Goal: Task Accomplishment & Management: Manage account settings

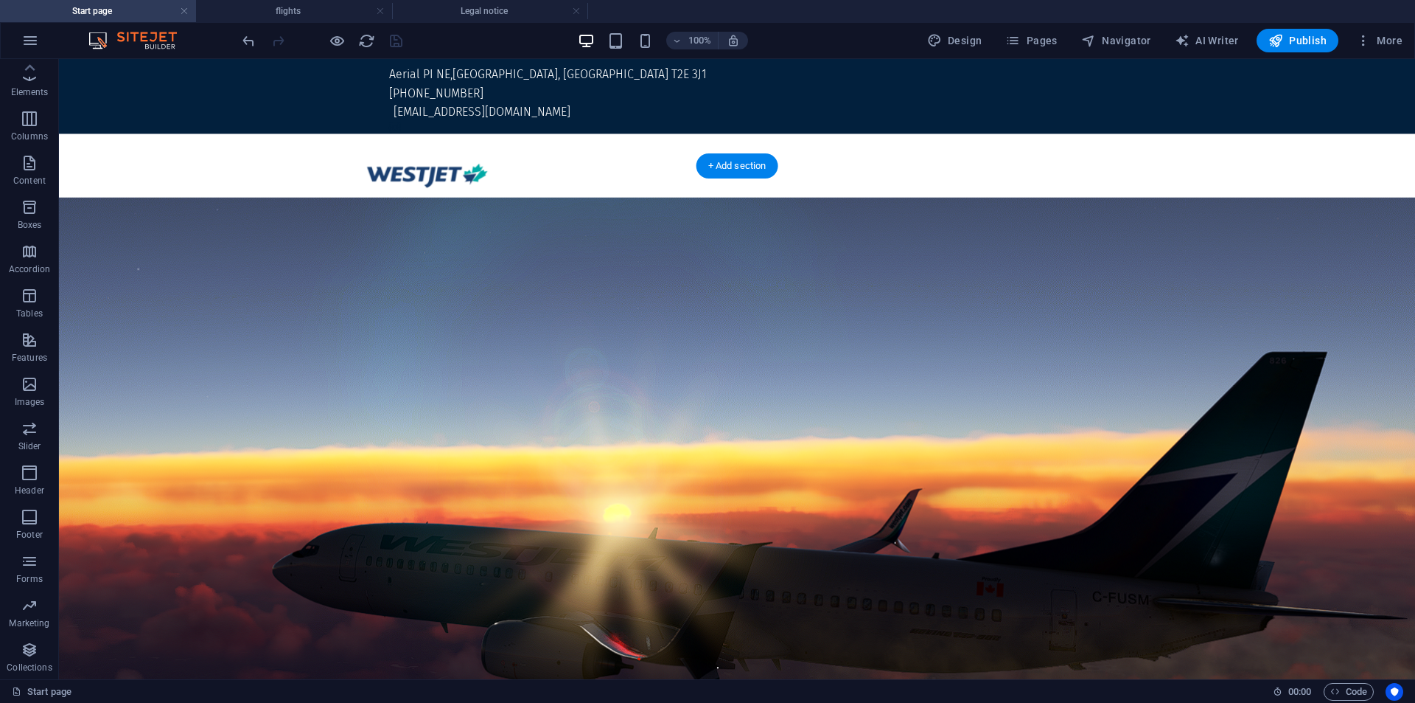
scroll to position [614, 0]
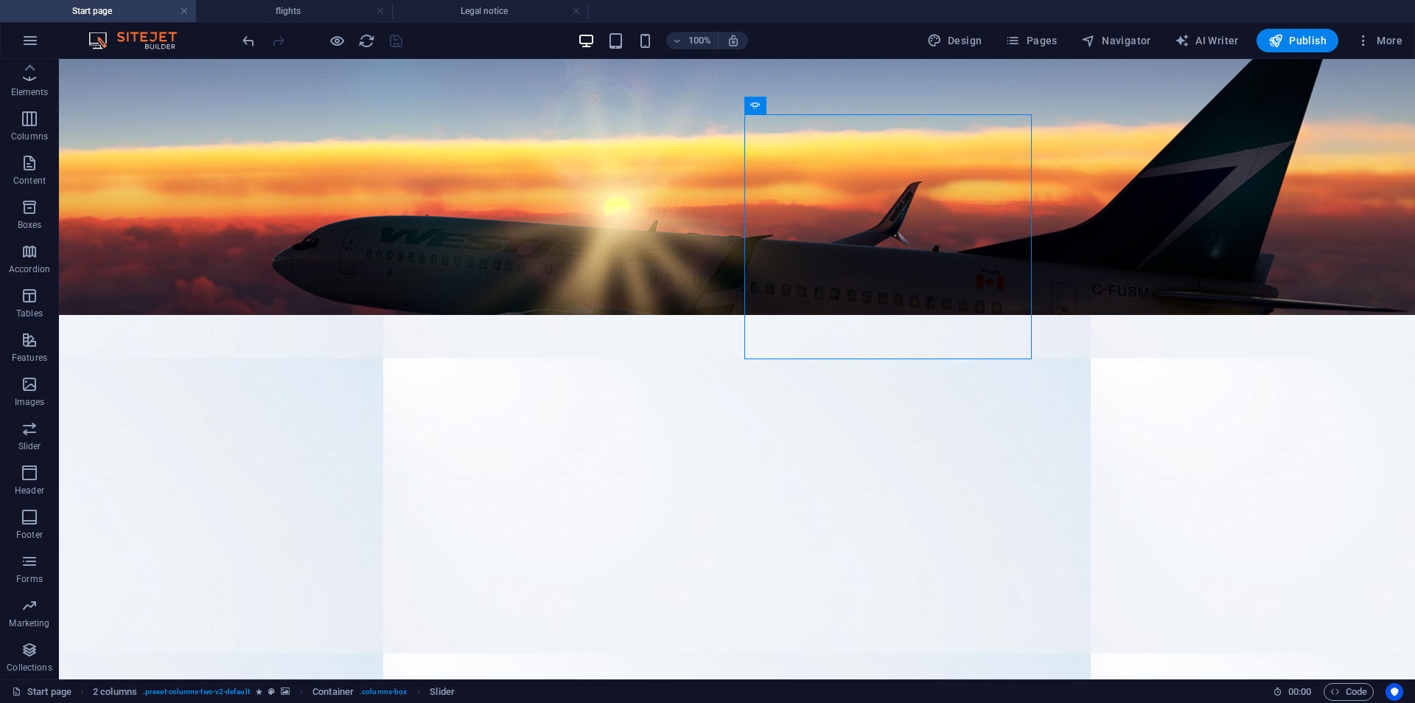
click at [387, 43] on div at bounding box center [322, 41] width 165 height 24
click at [398, 38] on div at bounding box center [322, 41] width 165 height 24
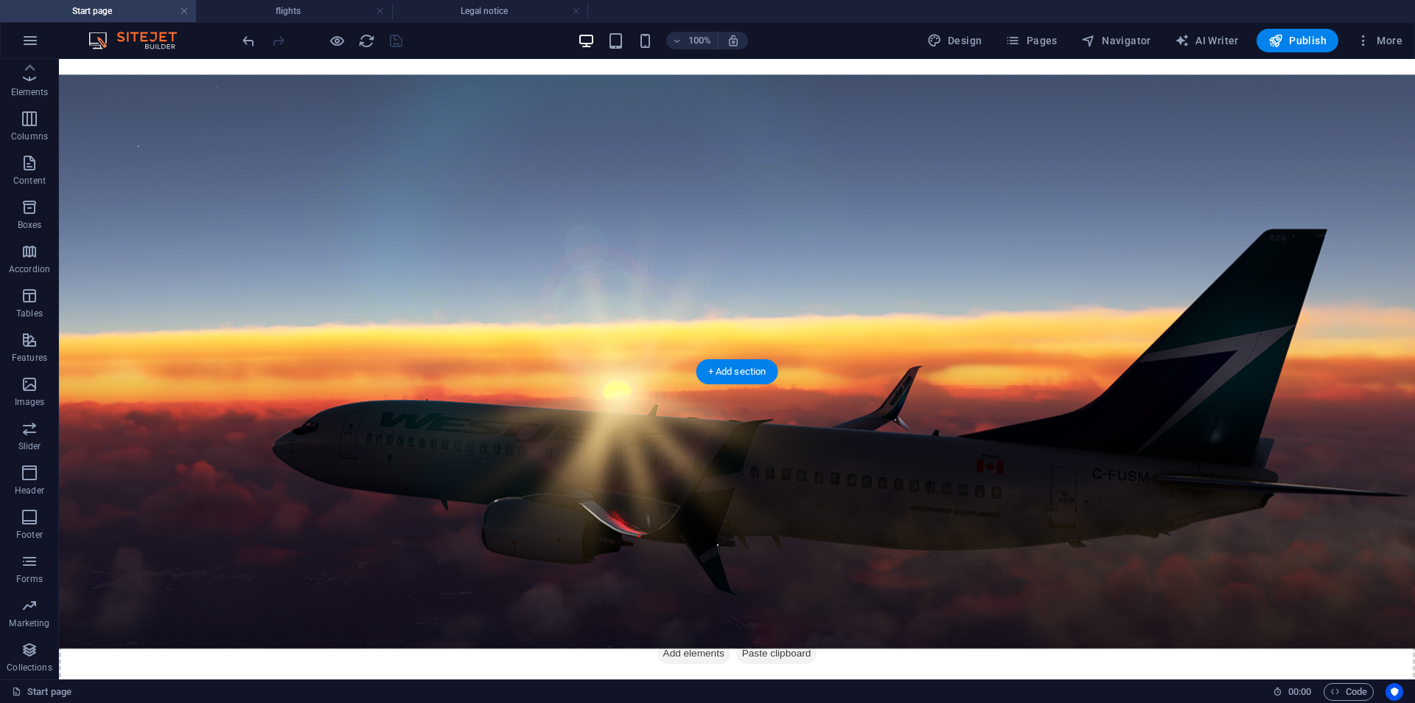
scroll to position [0, 0]
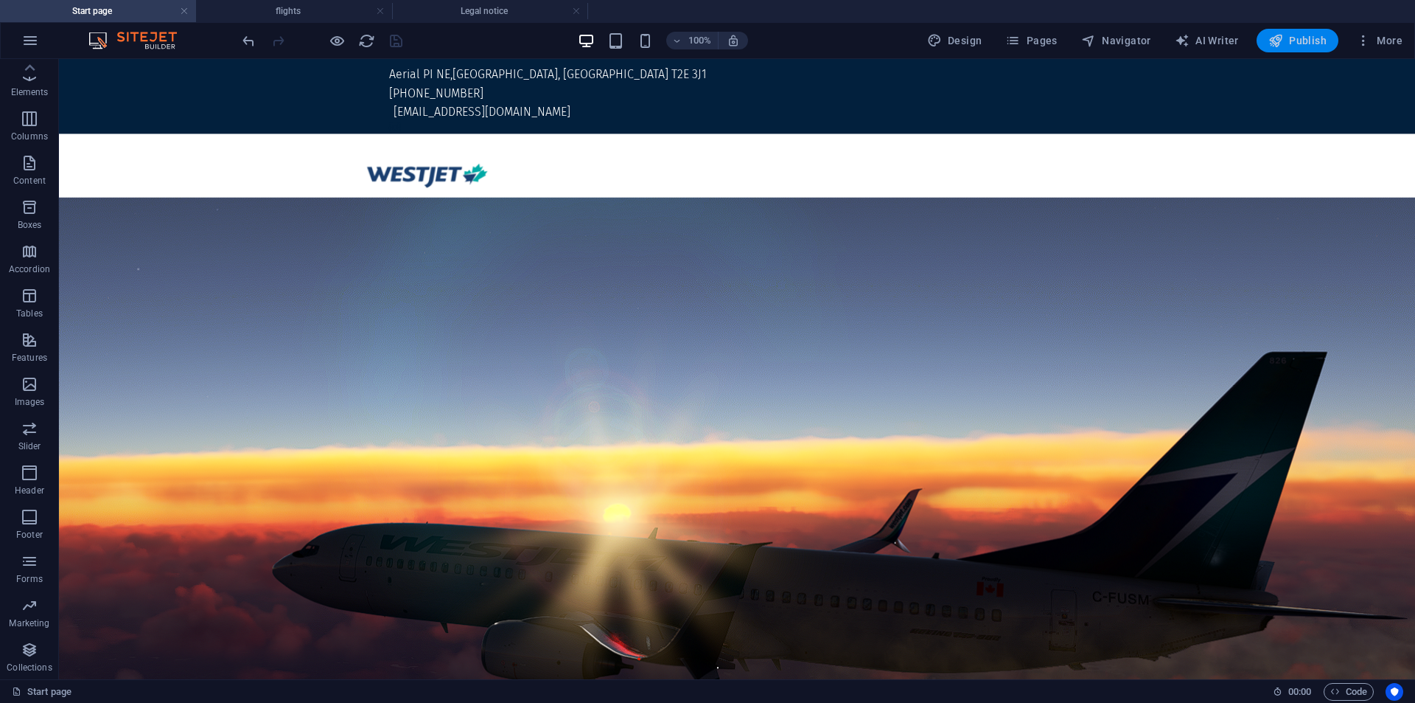
click at [1319, 32] on button "Publish" at bounding box center [1298, 41] width 82 height 24
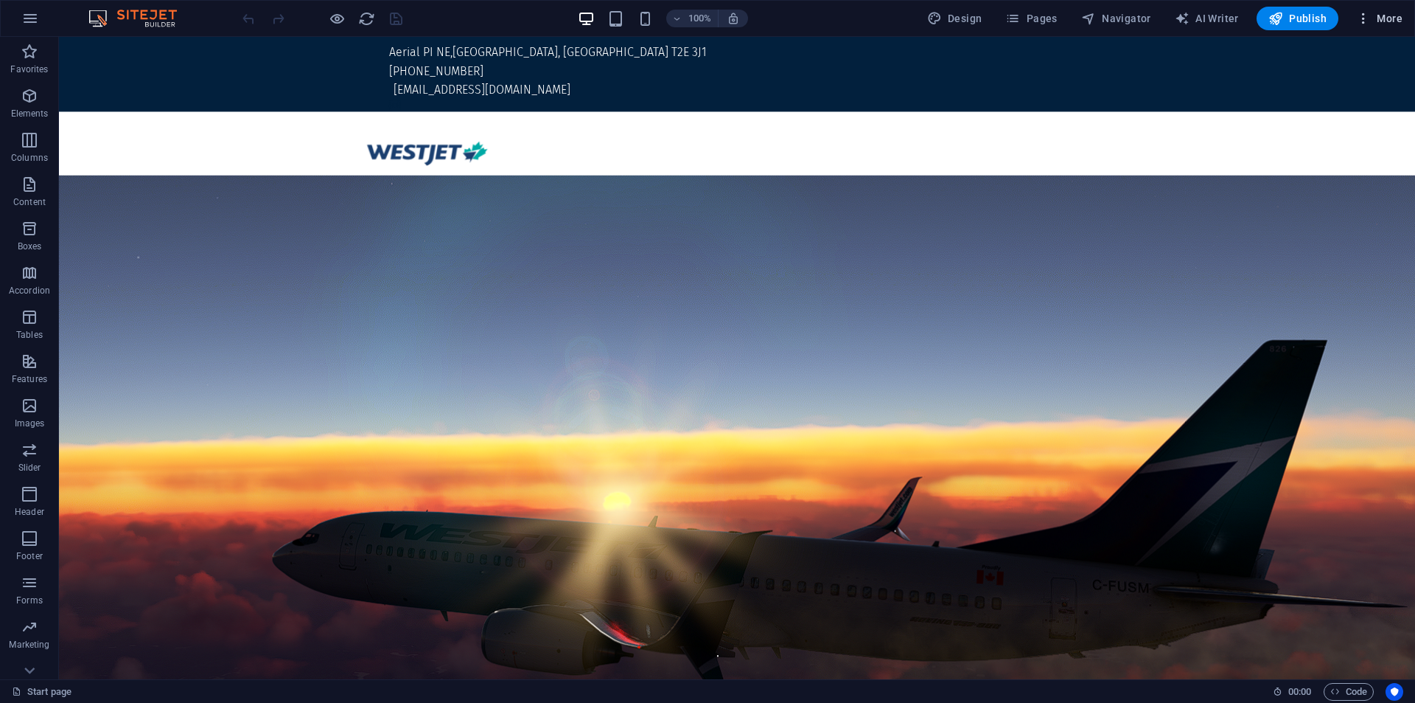
click at [1401, 13] on span "More" at bounding box center [1379, 18] width 46 height 15
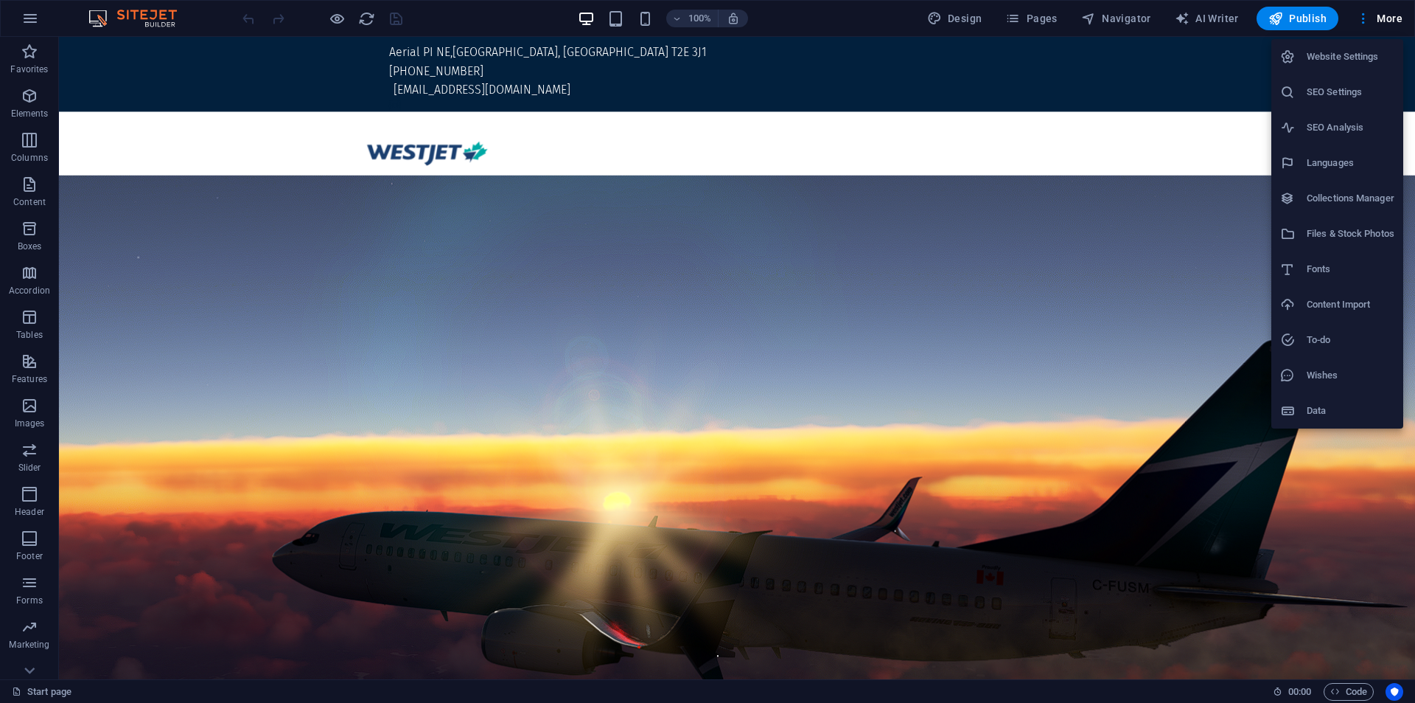
click at [1332, 65] on h6 "Website Settings" at bounding box center [1351, 57] width 88 height 18
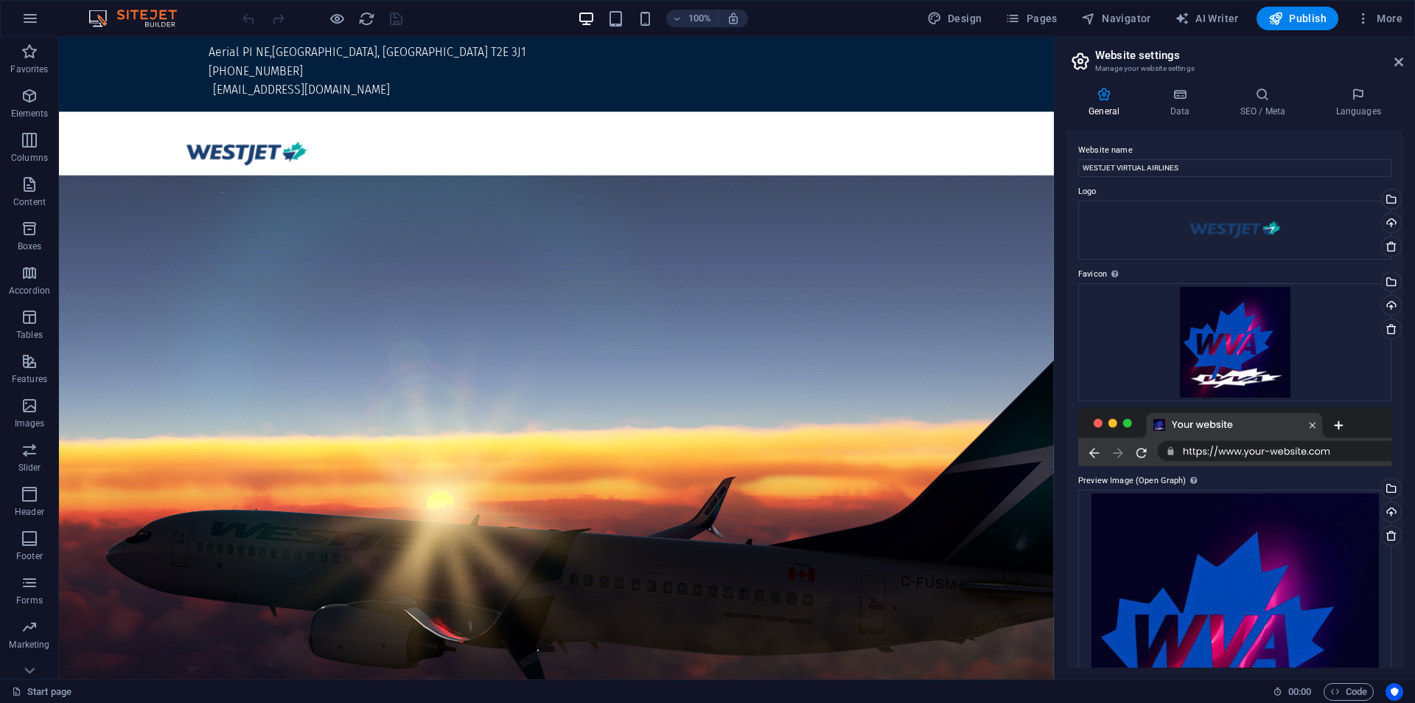
scroll to position [129, 0]
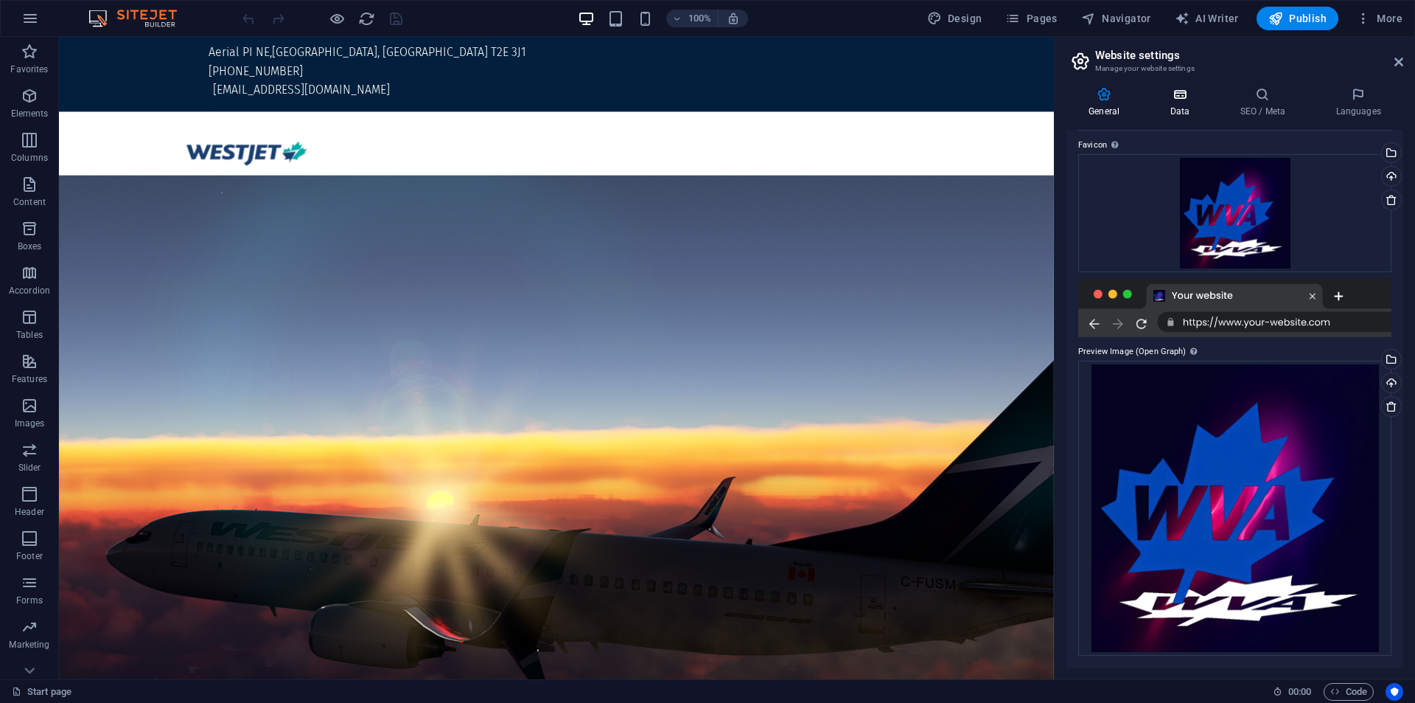
click at [1166, 112] on h4 "Data" at bounding box center [1183, 102] width 70 height 31
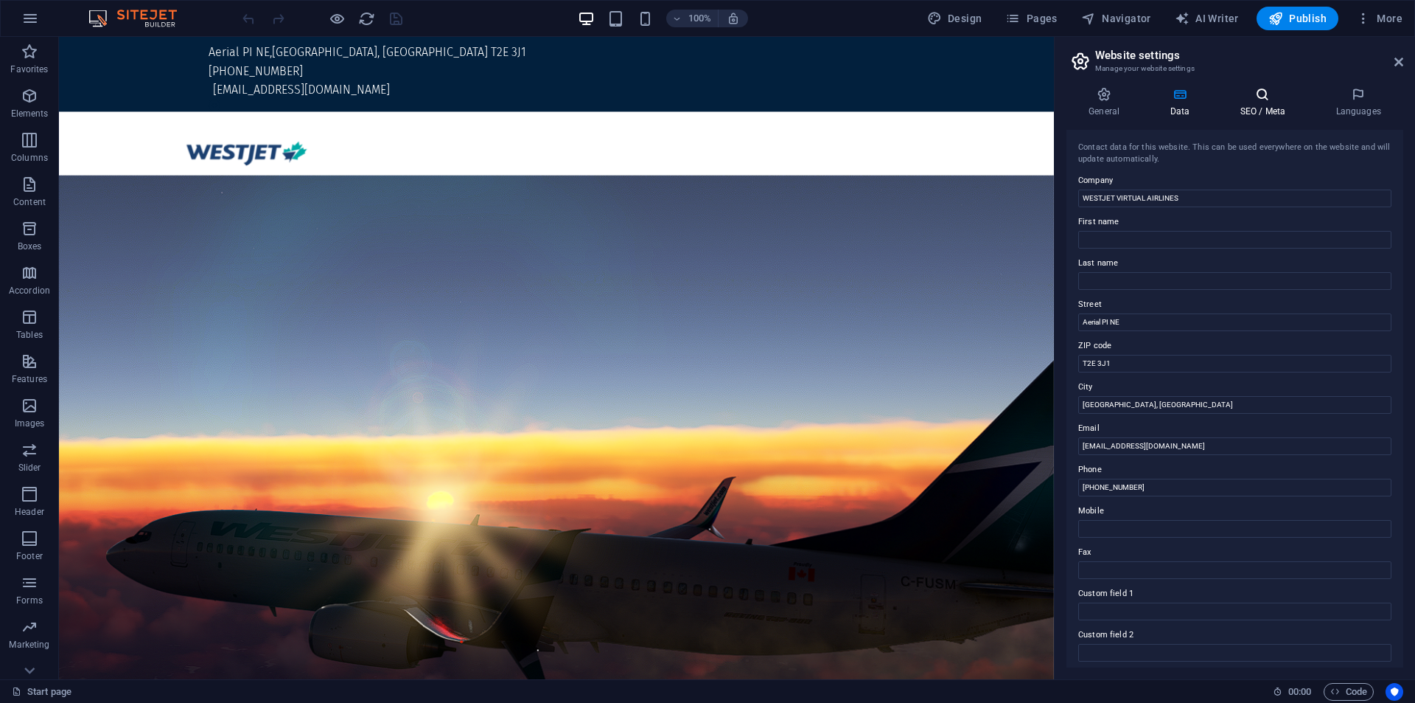
click at [1278, 102] on h4 "SEO / Meta" at bounding box center [1266, 102] width 96 height 31
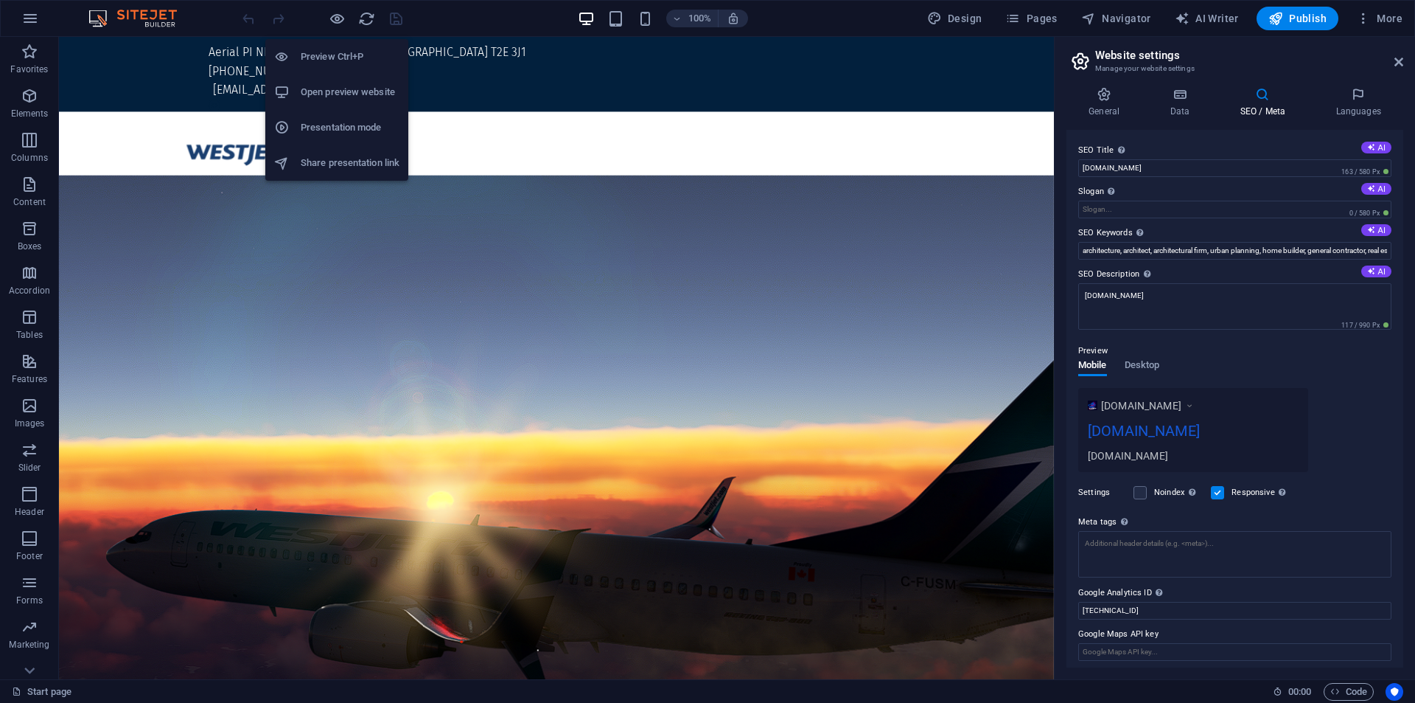
click at [344, 88] on h6 "Open preview website" at bounding box center [350, 92] width 99 height 18
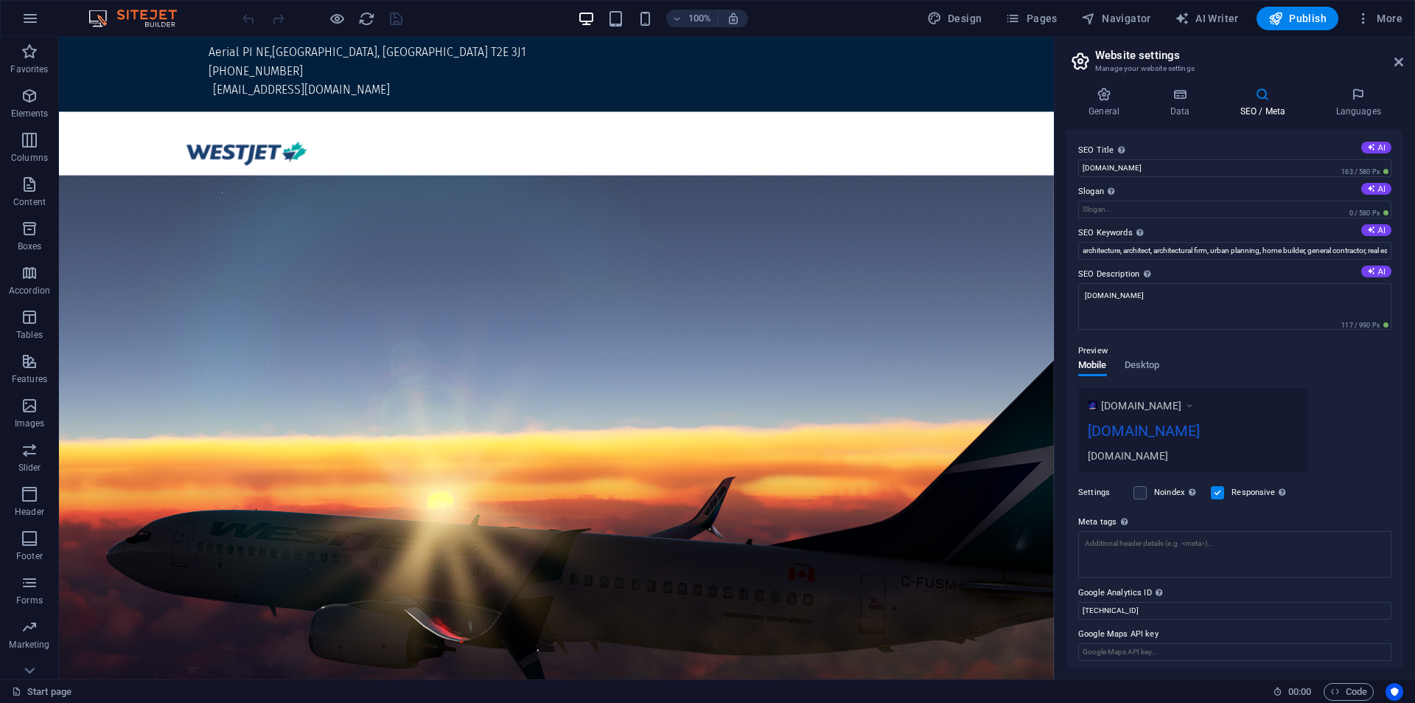
click at [1389, 57] on h2 "Website settings" at bounding box center [1249, 55] width 308 height 13
drag, startPoint x: 1394, startPoint y: 59, endPoint x: 1303, endPoint y: 38, distance: 93.0
click at [1395, 59] on icon at bounding box center [1399, 62] width 9 height 12
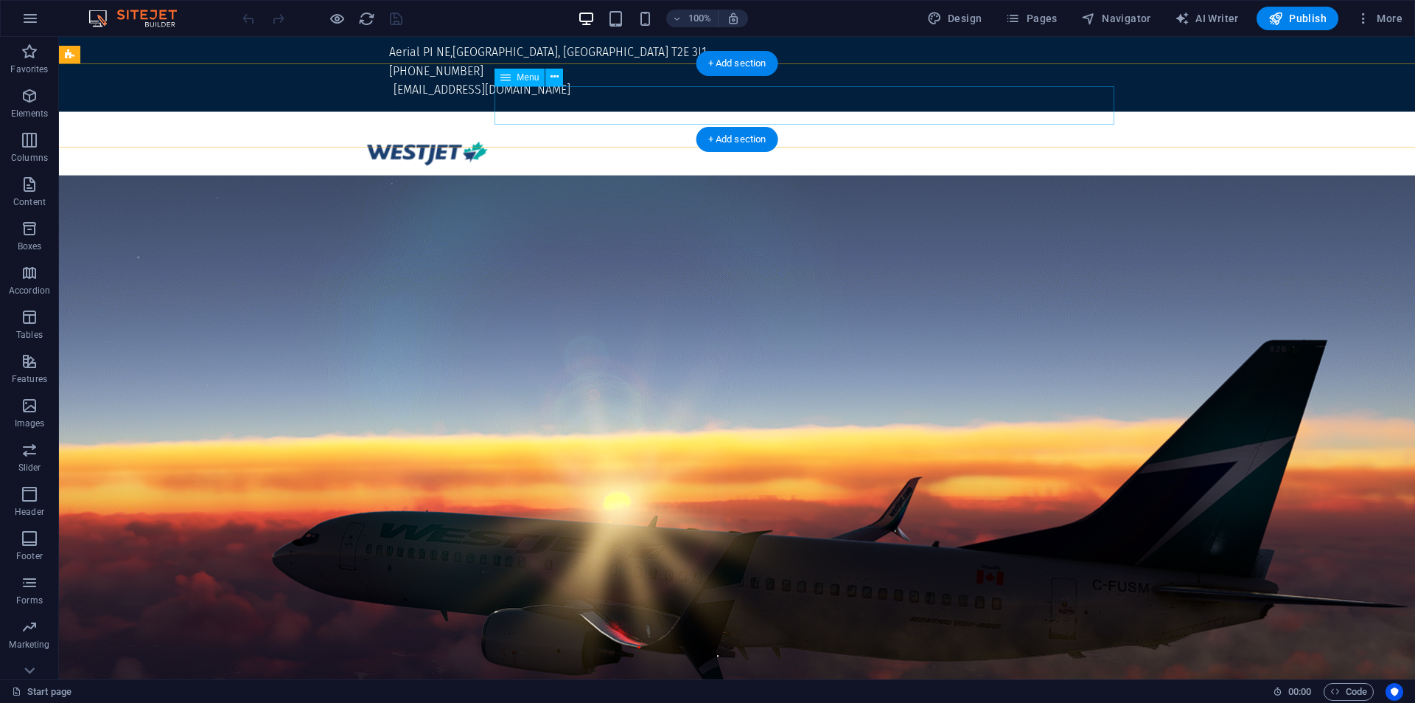
click at [995, 182] on nav "Home flights Legal Crew Center Discord" at bounding box center [737, 201] width 765 height 39
select select
select select "1"
select select
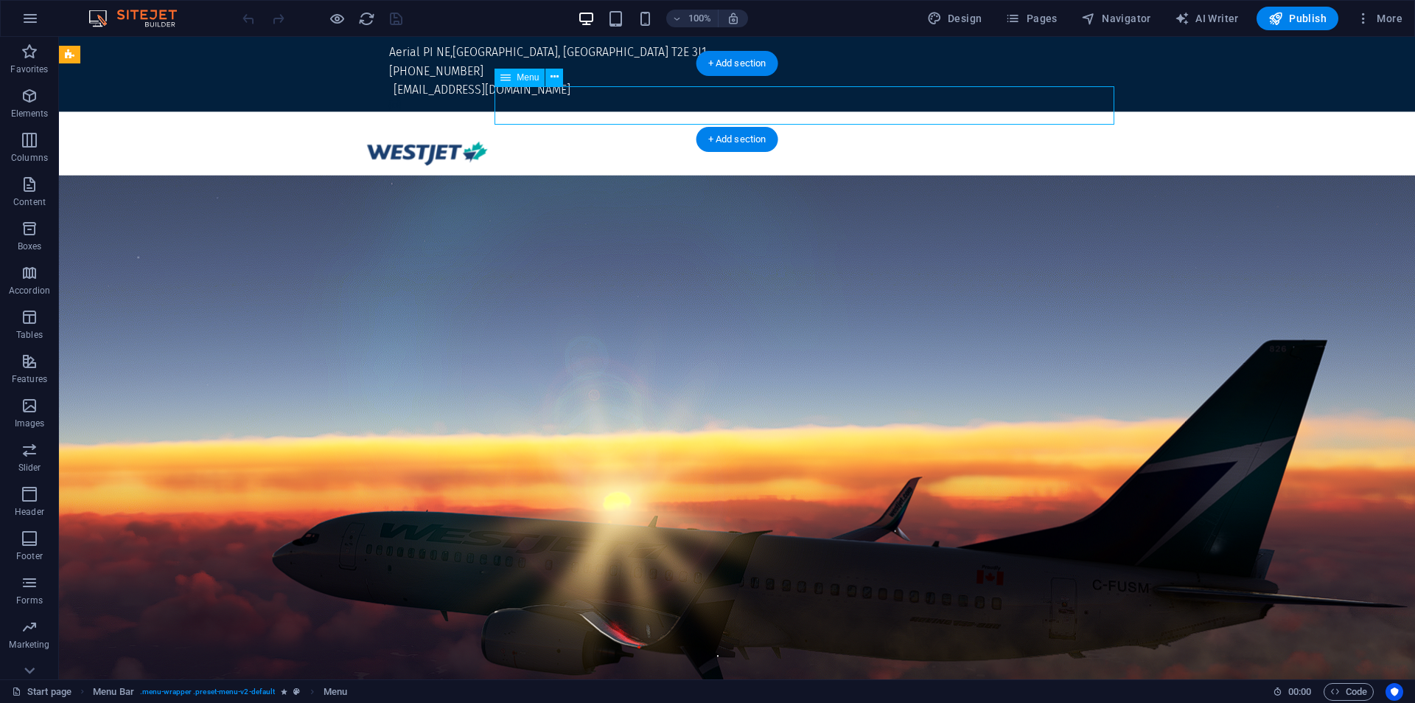
select select "2"
select select
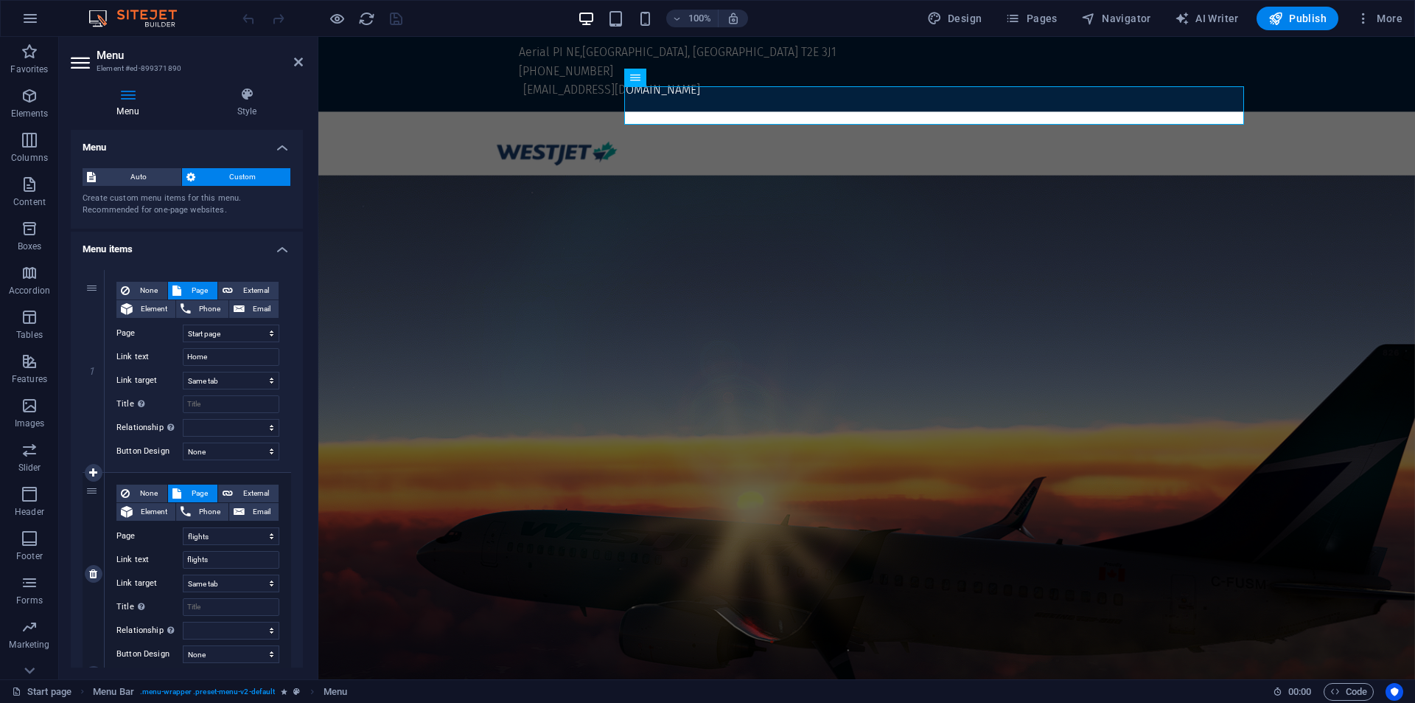
scroll to position [492, 0]
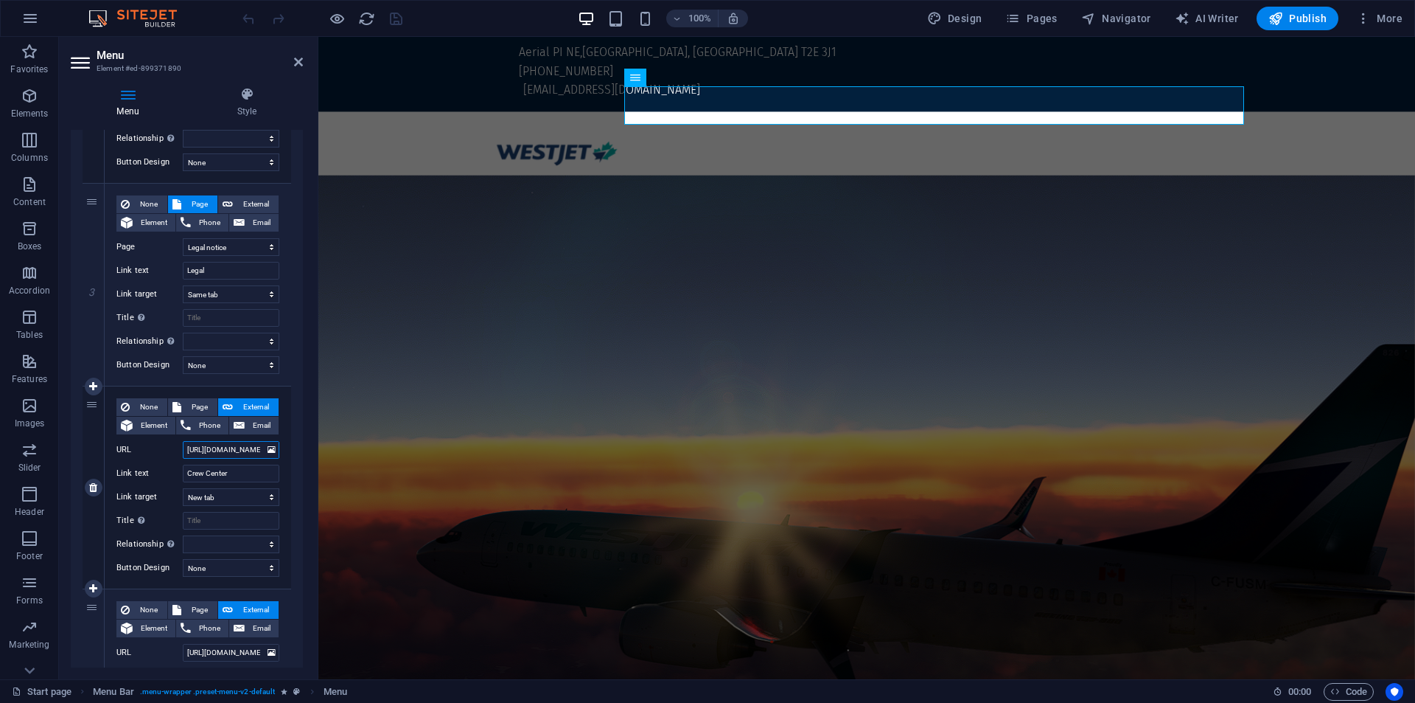
click at [248, 450] on input "https://crew.westjetvirtual.aero/register" at bounding box center [231, 450] width 97 height 18
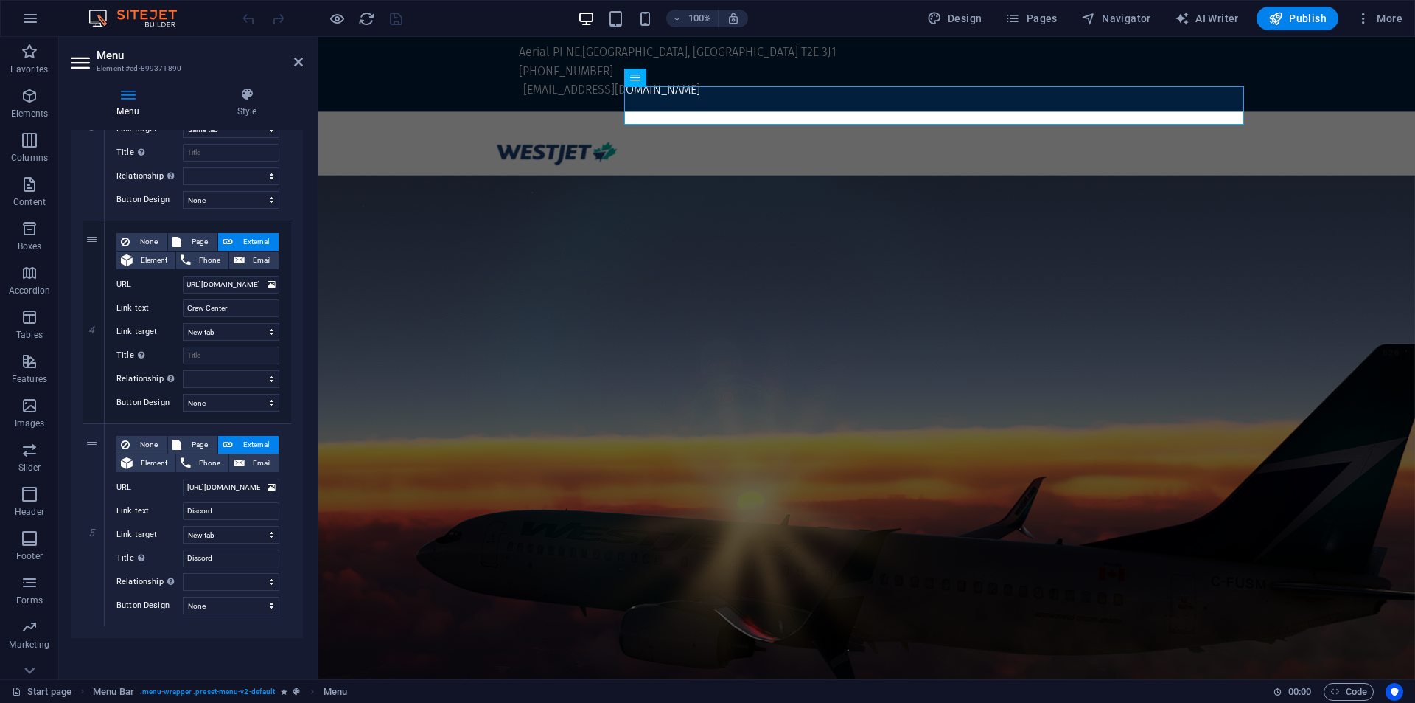
click at [0, 0] on div at bounding box center [0, 0] width 0 height 0
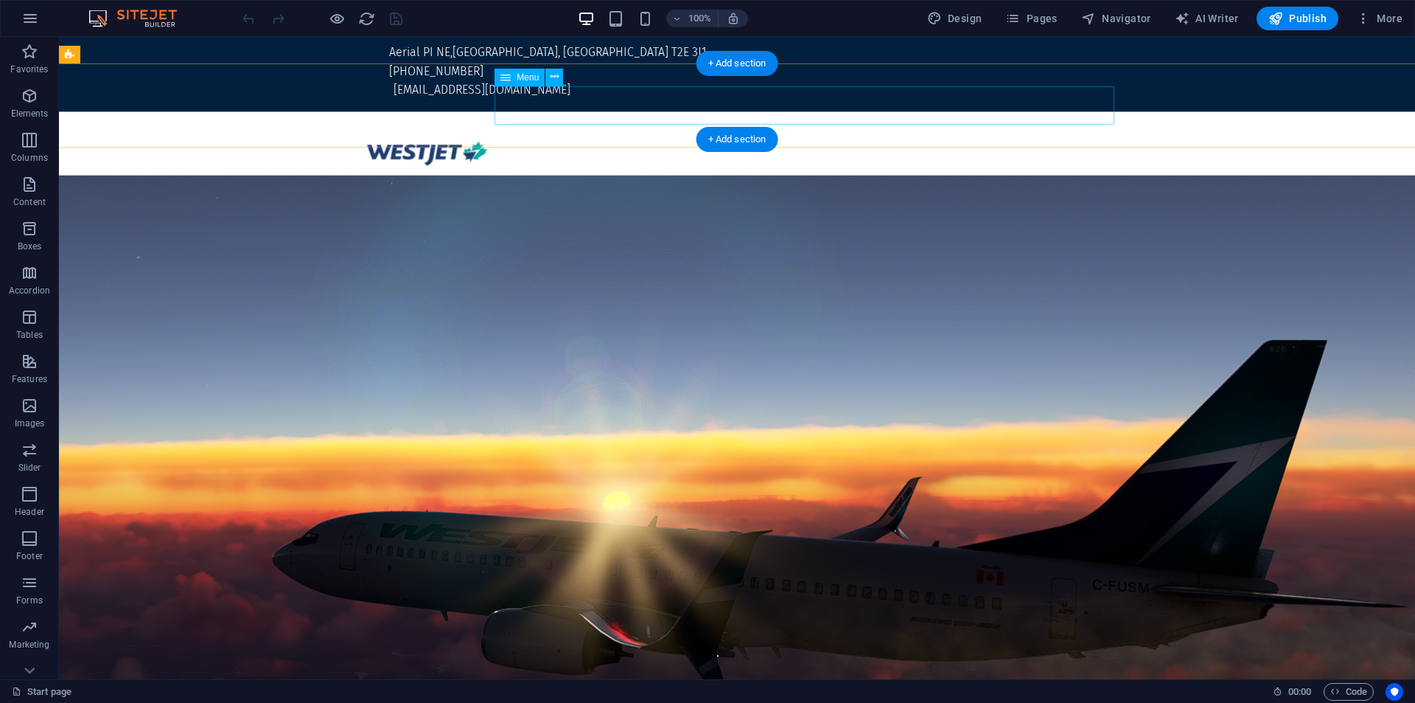
click at [1021, 182] on nav "Home flights Legal Crew Center Discord" at bounding box center [737, 201] width 765 height 39
select select
select select "1"
select select
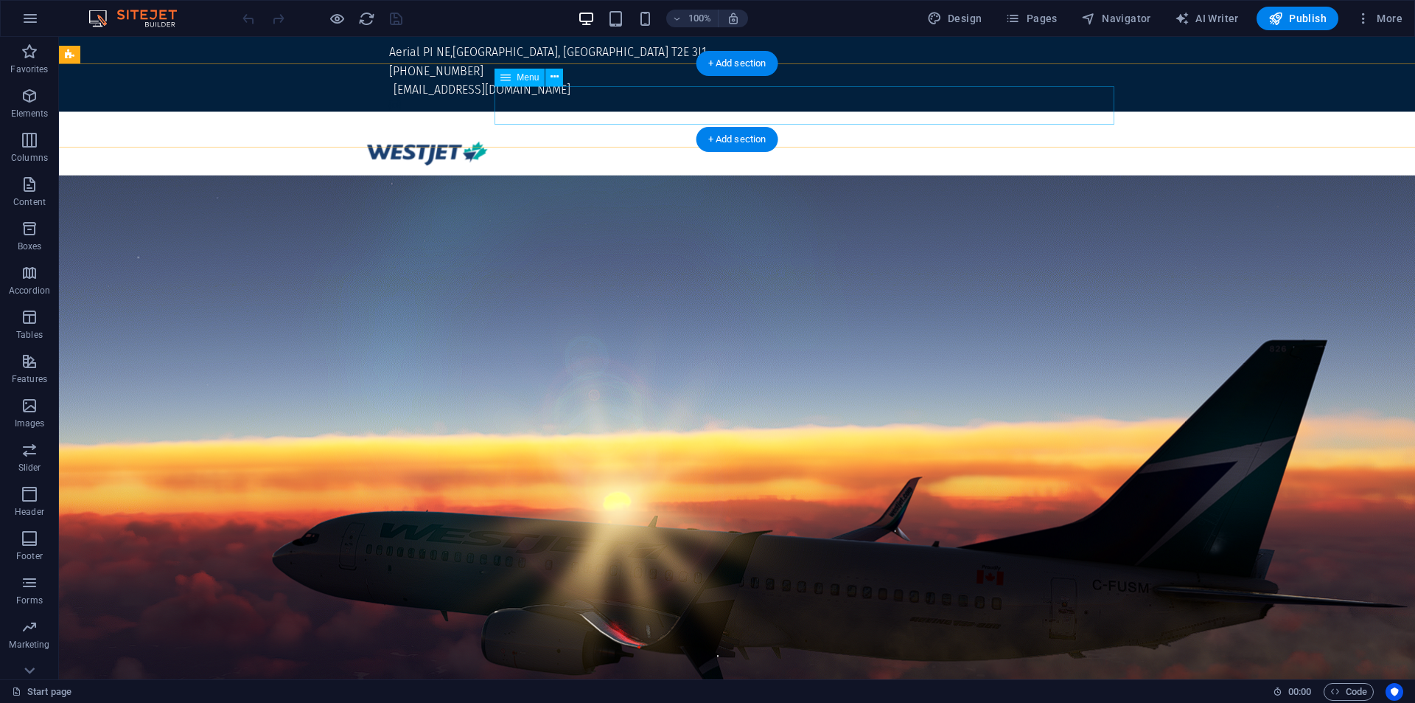
select select "2"
select select
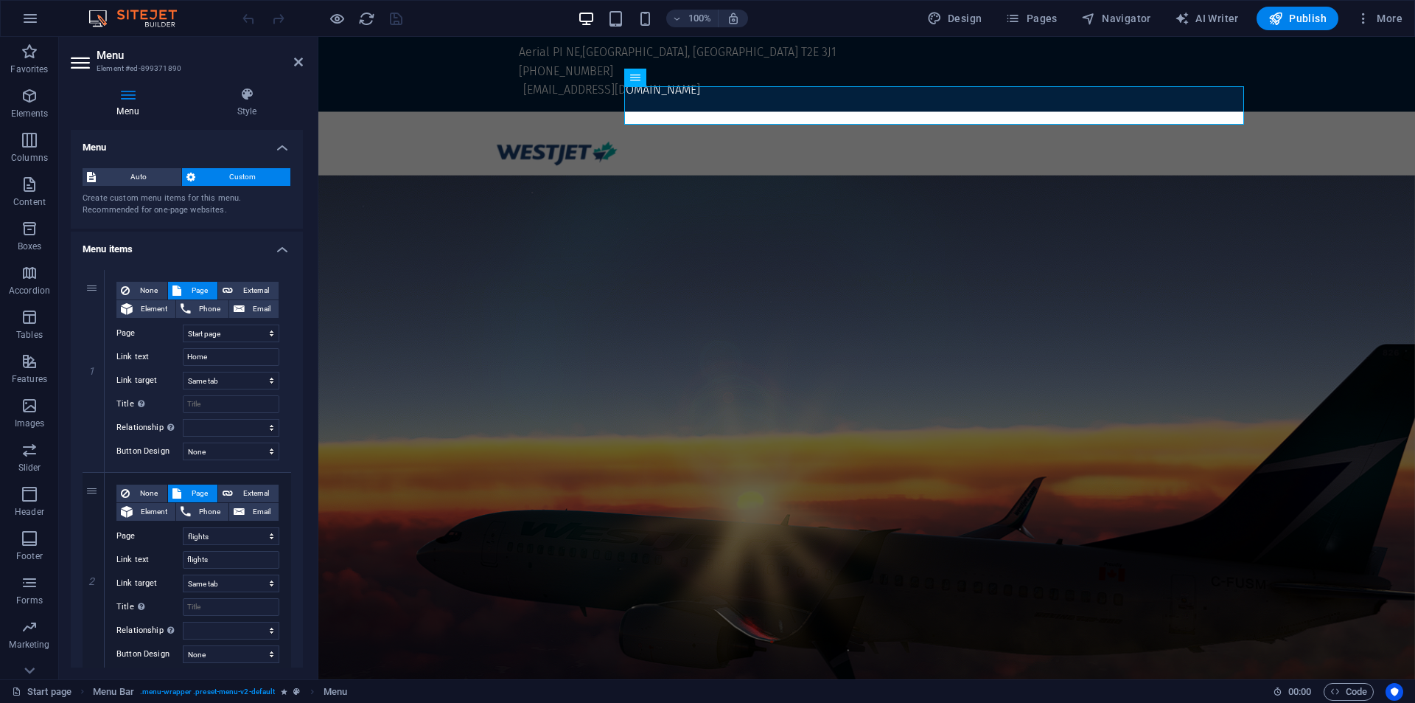
scroll to position [614, 0]
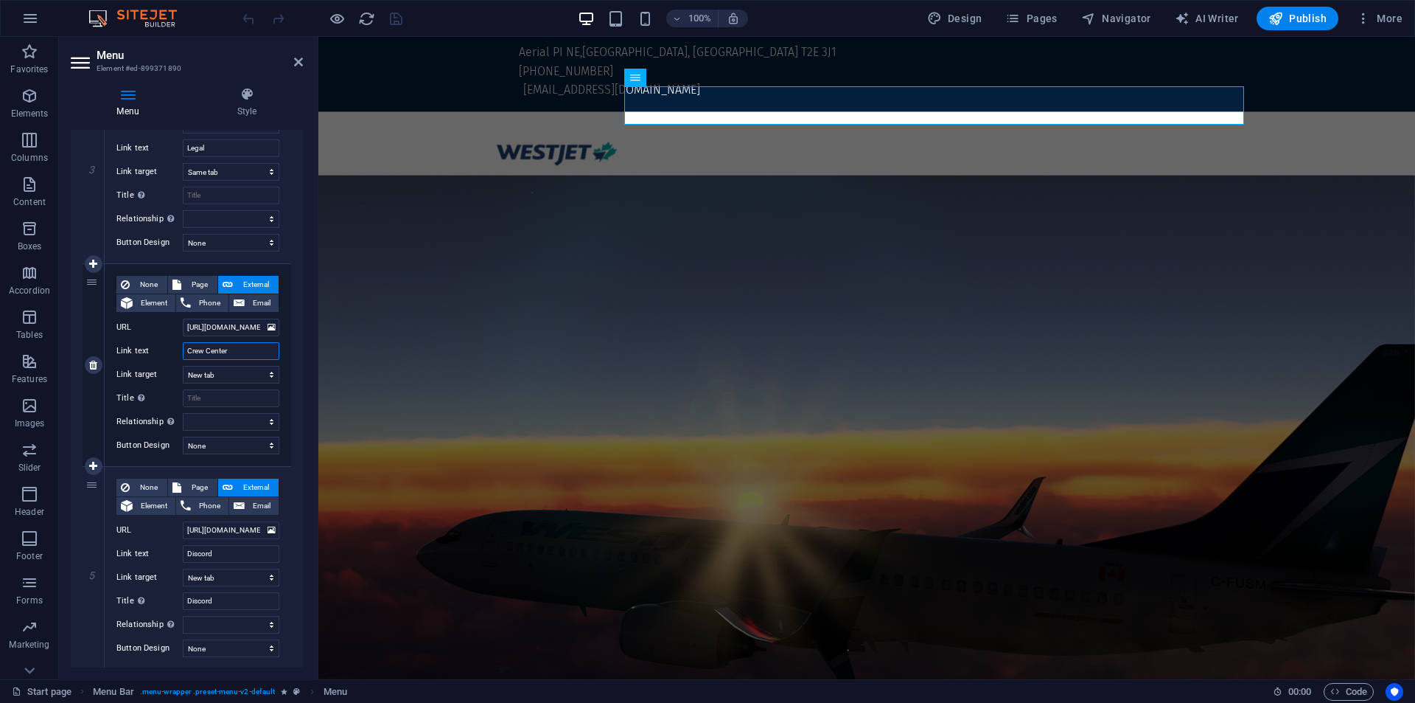
drag, startPoint x: 240, startPoint y: 358, endPoint x: 145, endPoint y: 361, distance: 94.4
click at [145, 361] on div "None Page External Element Phone Email Page Start page flights Legal notice Ele…" at bounding box center [197, 353] width 163 height 155
drag, startPoint x: 502, startPoint y: 364, endPoint x: 338, endPoint y: 305, distance: 174.7
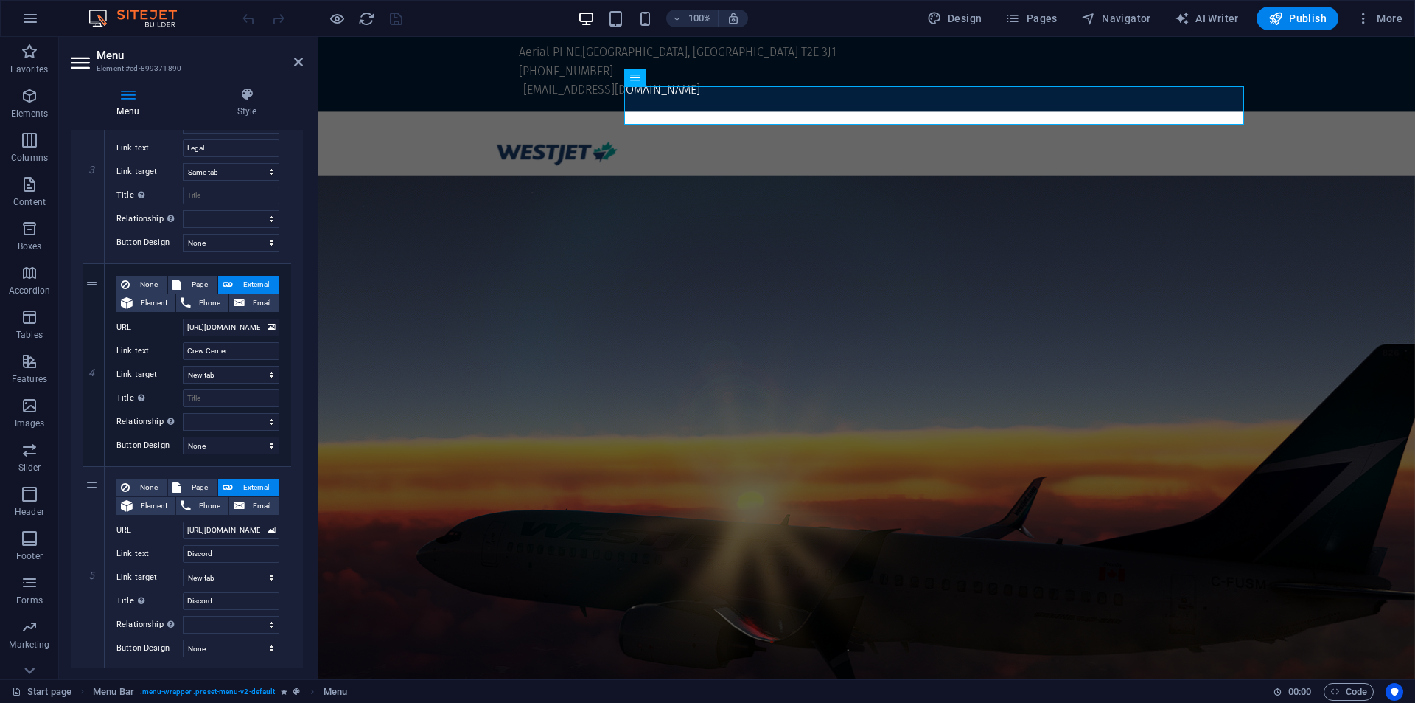
click at [334, 320] on figure at bounding box center [866, 472] width 1097 height 594
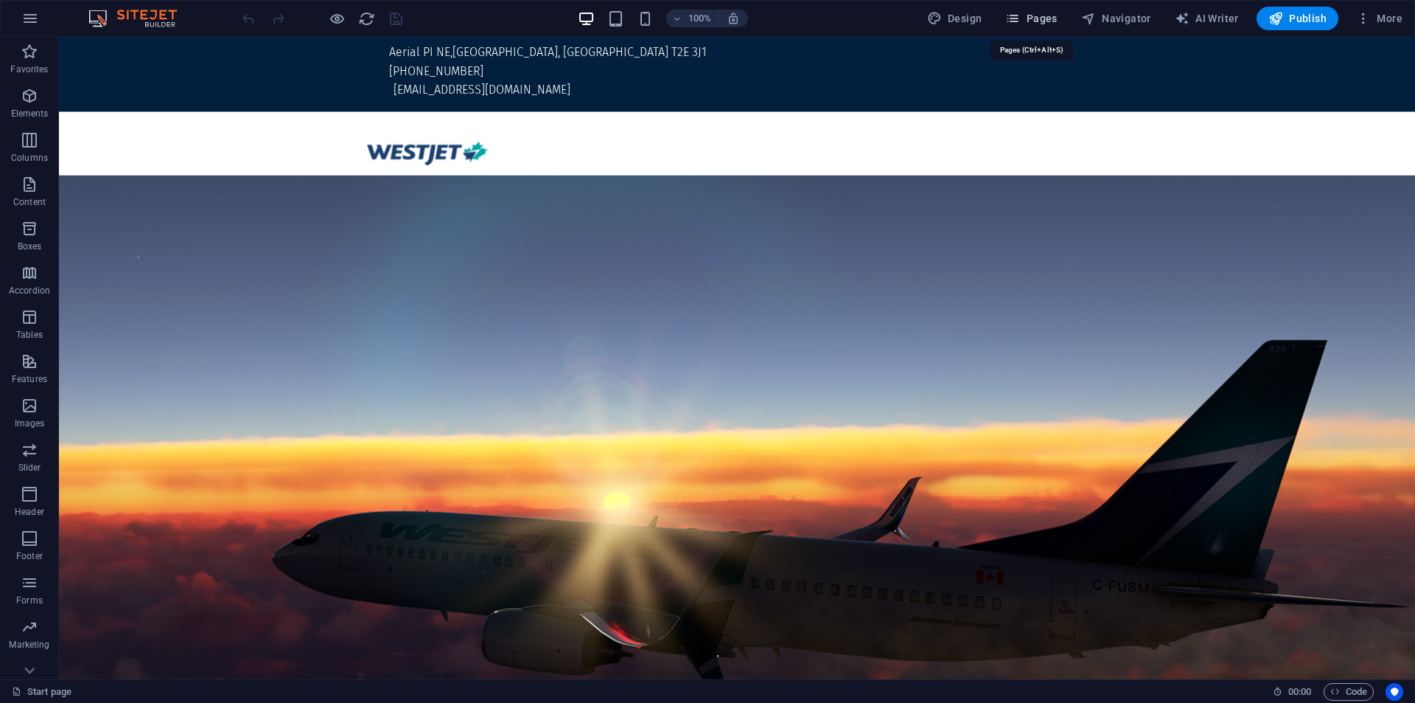
click at [1013, 18] on icon "button" at bounding box center [1013, 18] width 15 height 15
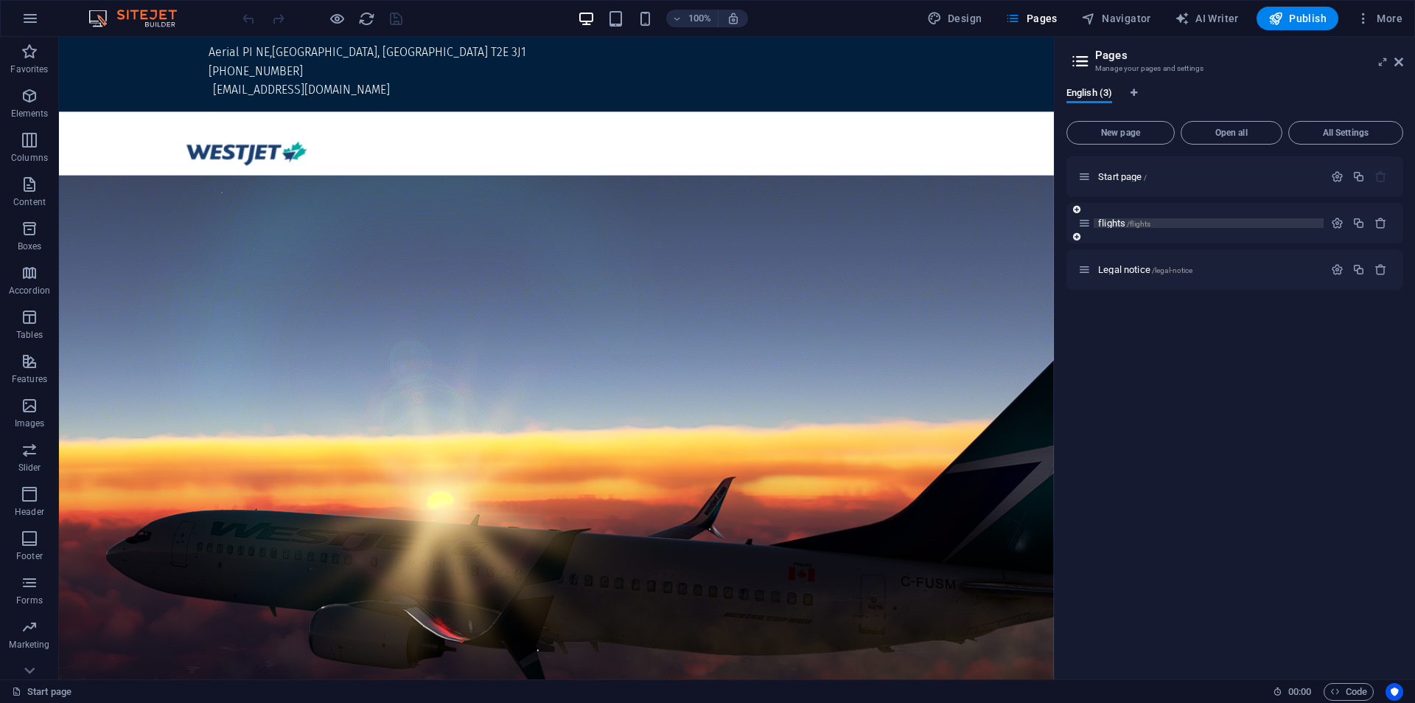
click at [1174, 223] on p "flights /flights" at bounding box center [1208, 223] width 221 height 10
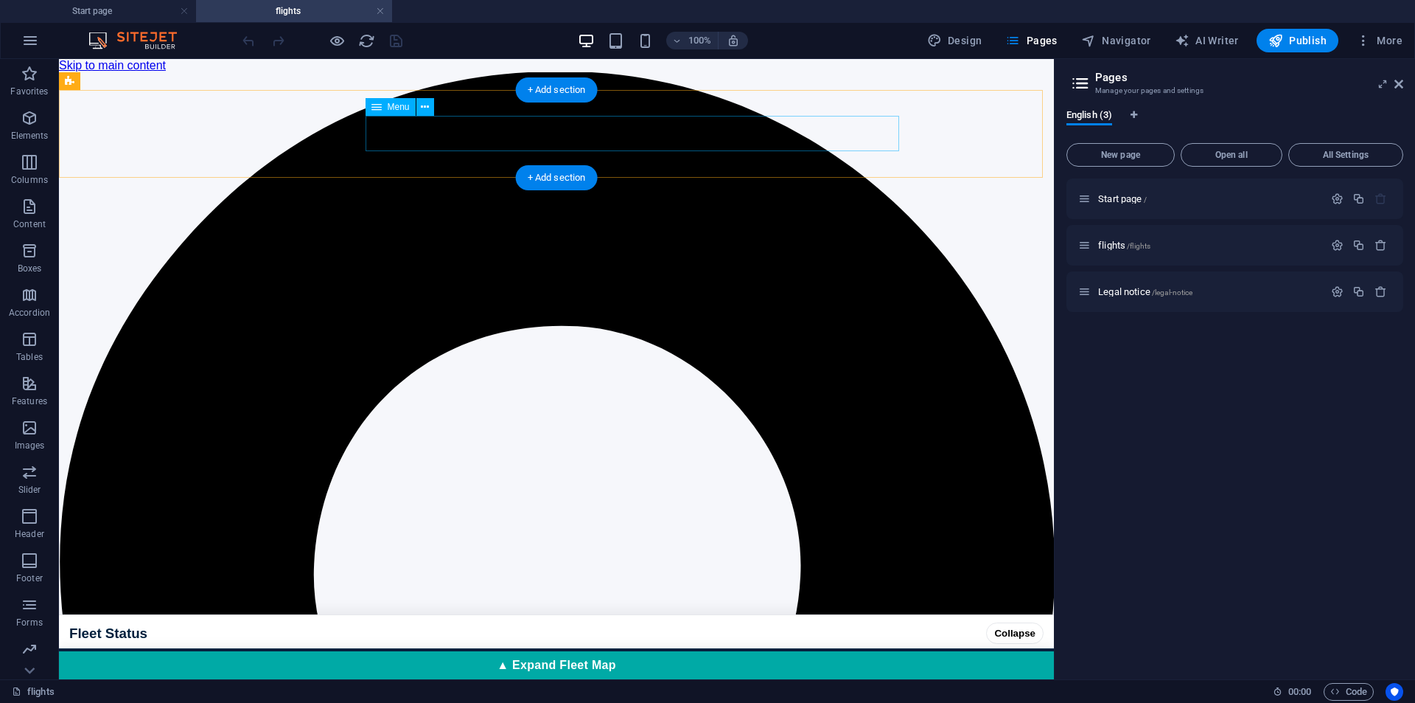
select select
select select "1"
select select
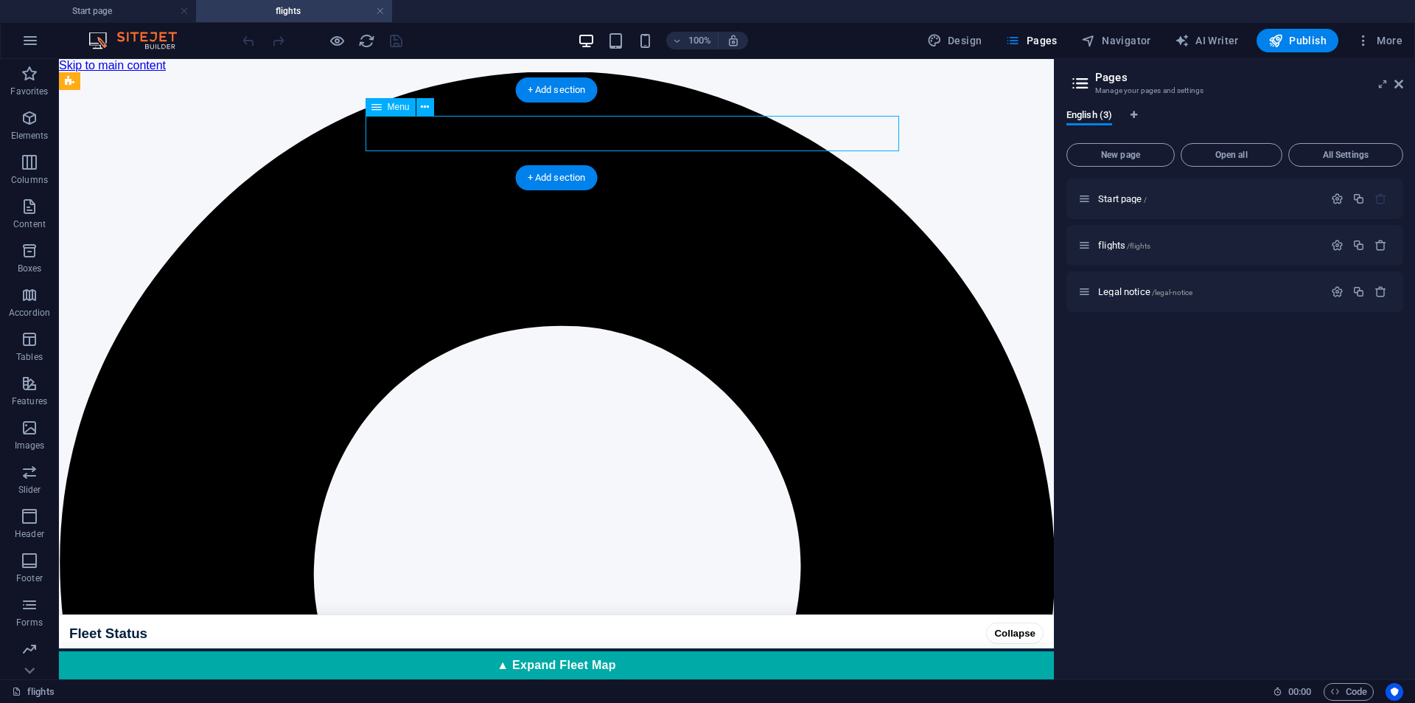
select select "2"
select select
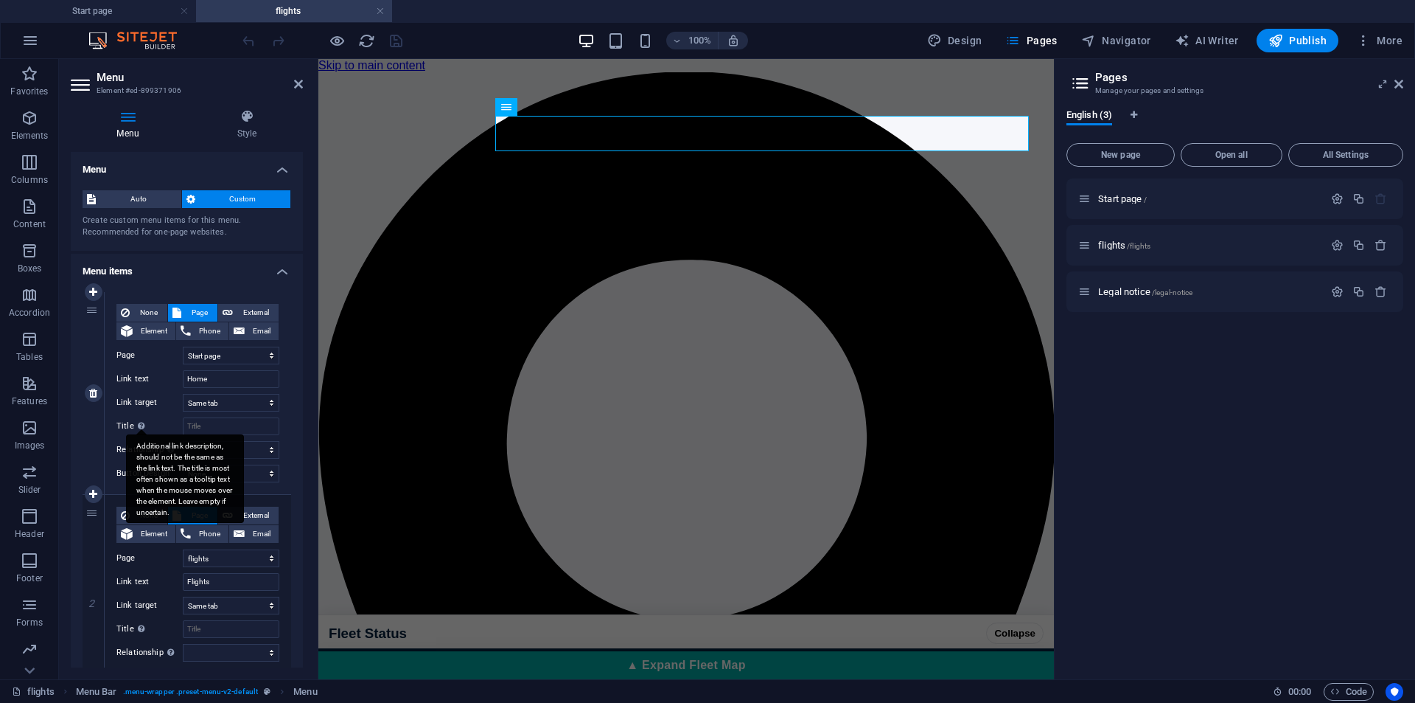
scroll to position [476, 0]
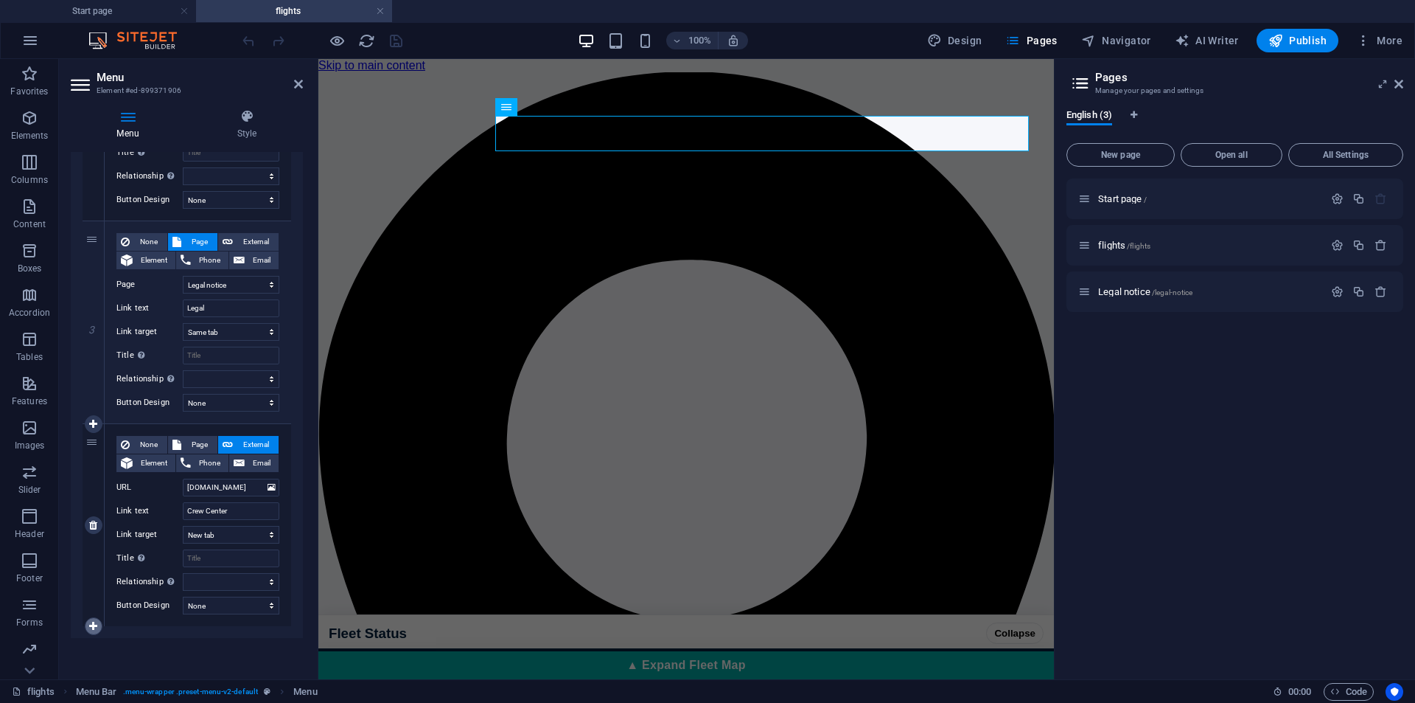
click at [97, 627] on icon at bounding box center [93, 626] width 8 height 10
select select
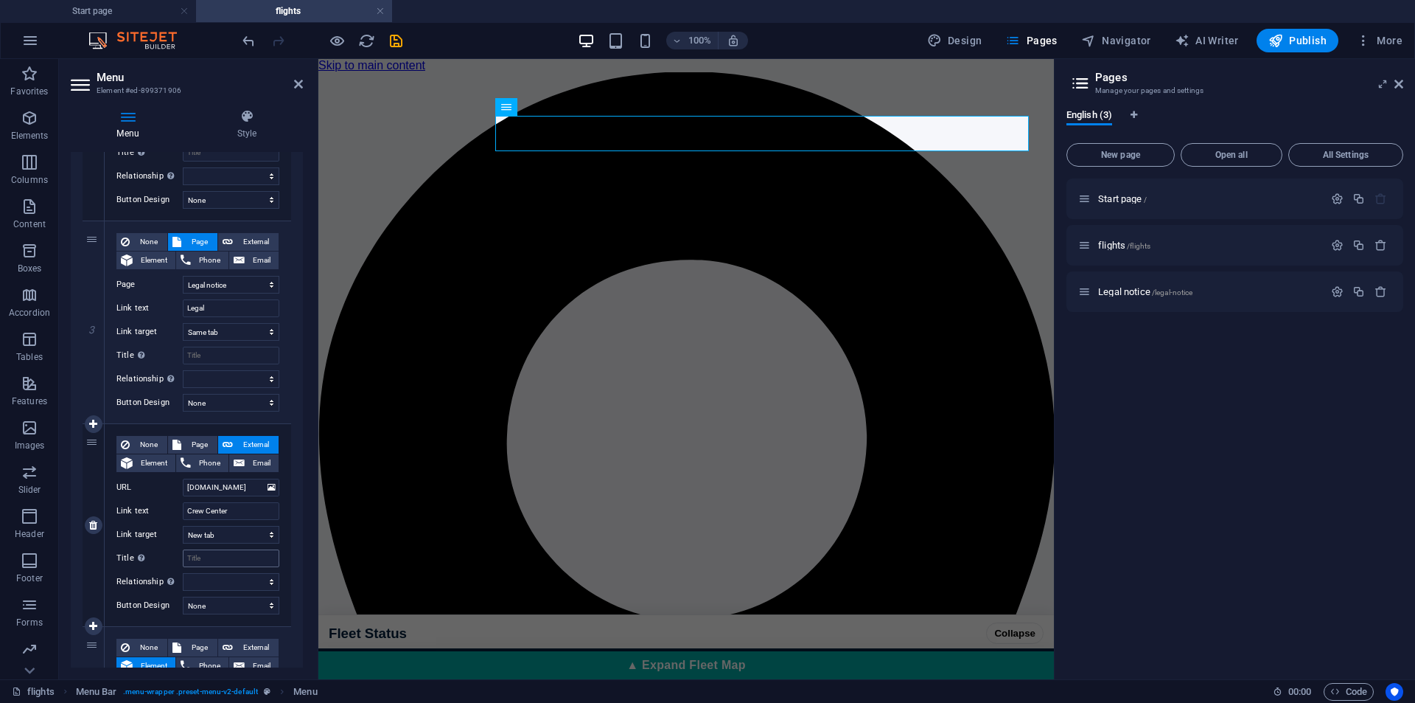
scroll to position [656, 0]
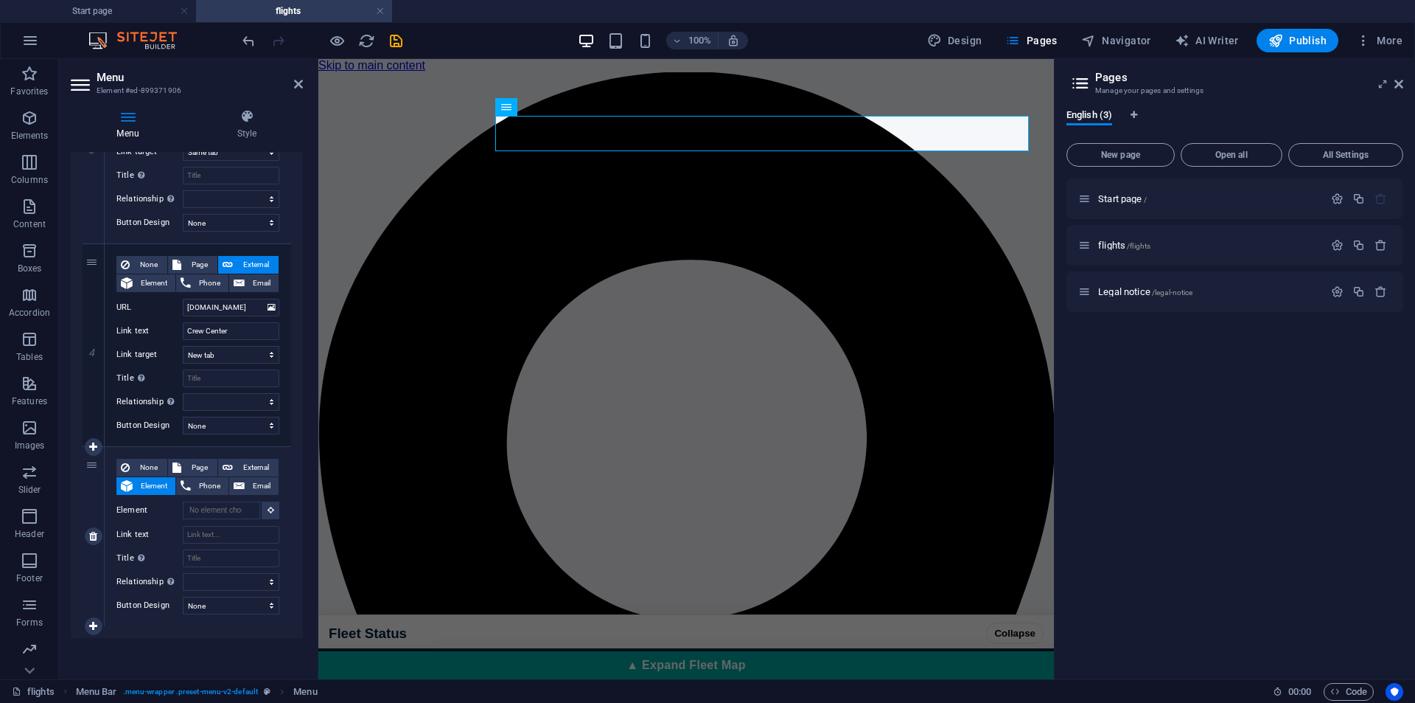
drag, startPoint x: 234, startPoint y: 471, endPoint x: 237, endPoint y: 501, distance: 29.6
click at [234, 471] on button "External" at bounding box center [248, 468] width 60 height 18
select select
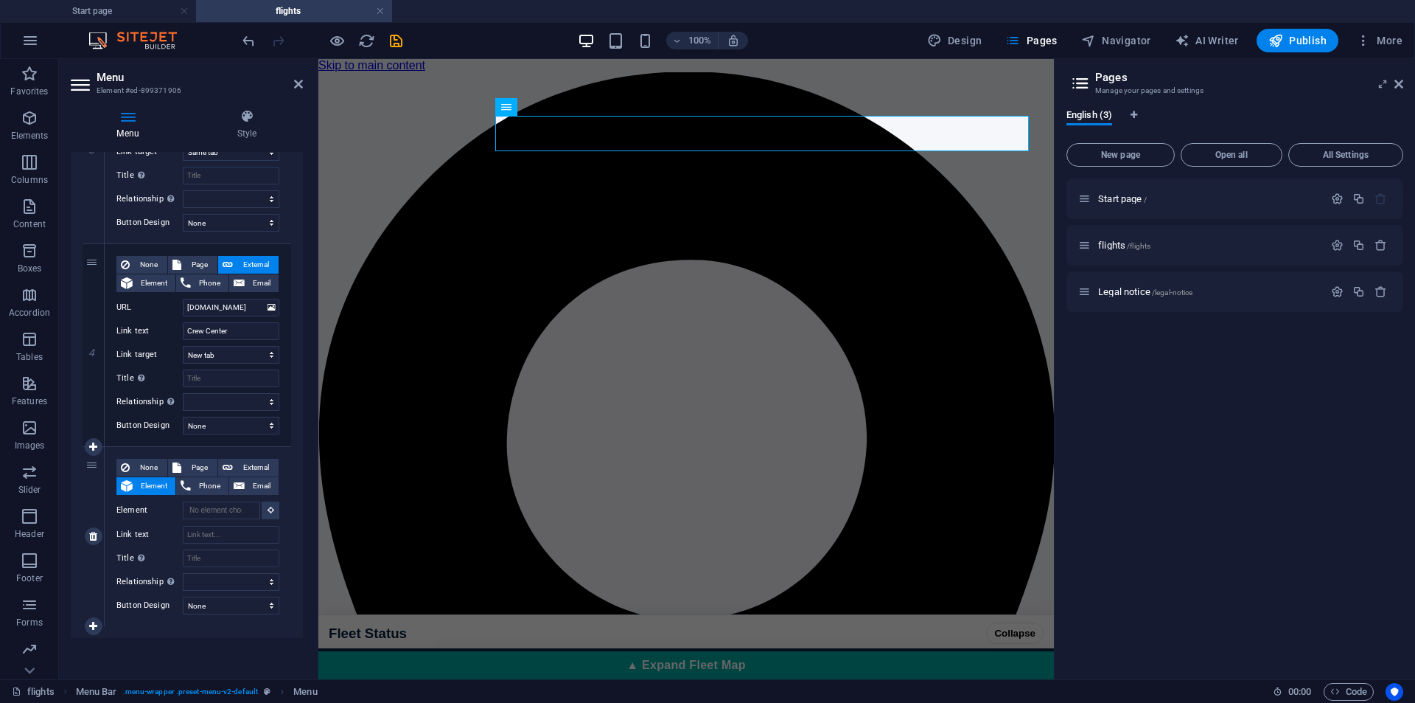
select select
select select "blank"
select select
click at [204, 542] on input "Link text" at bounding box center [231, 534] width 97 height 18
type input "Disc"
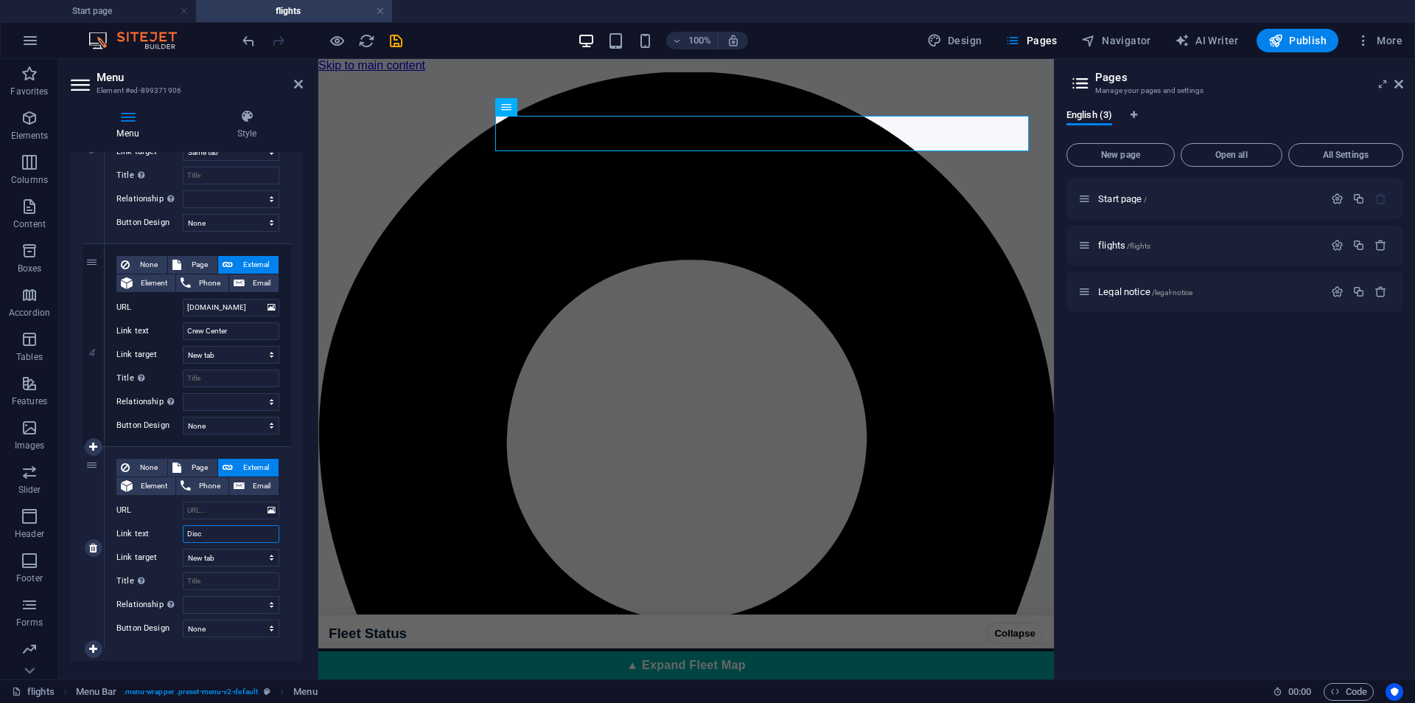
select select
type input "Disco"
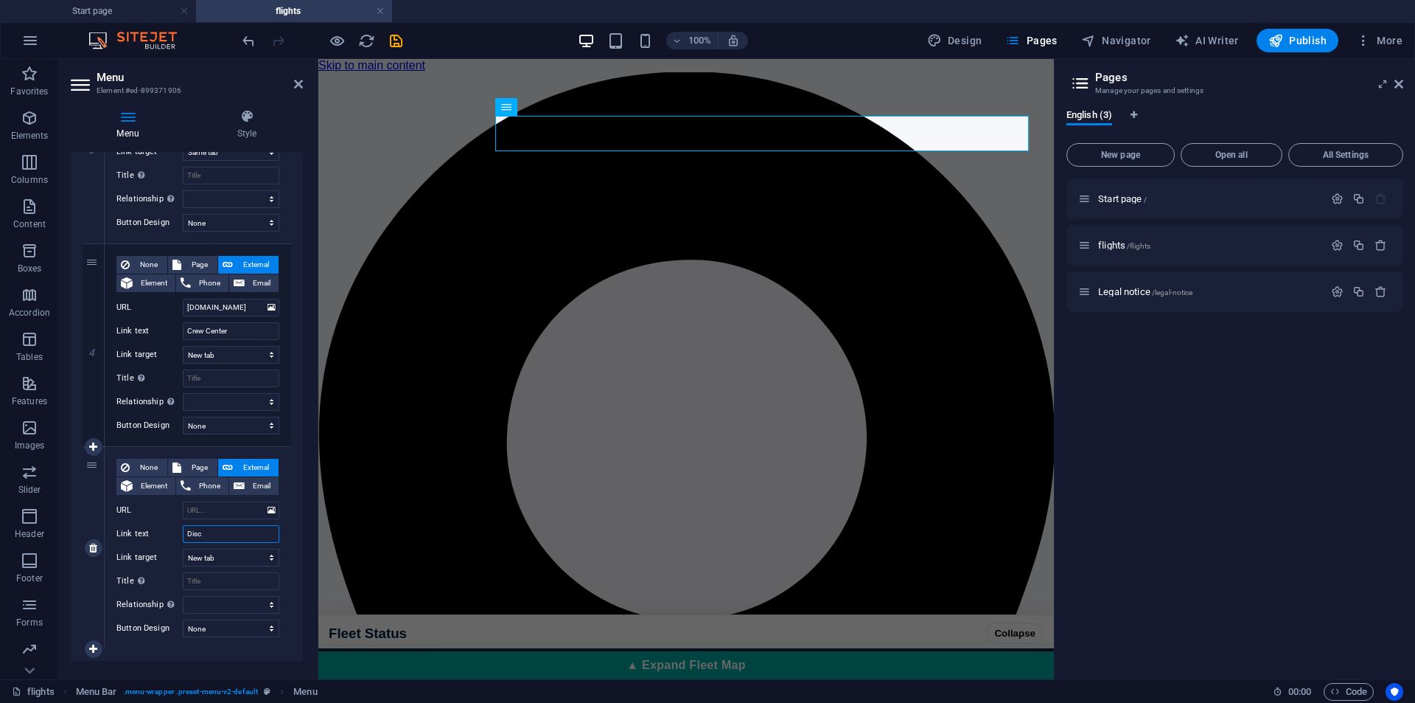
select select
type input "Discord"
select select
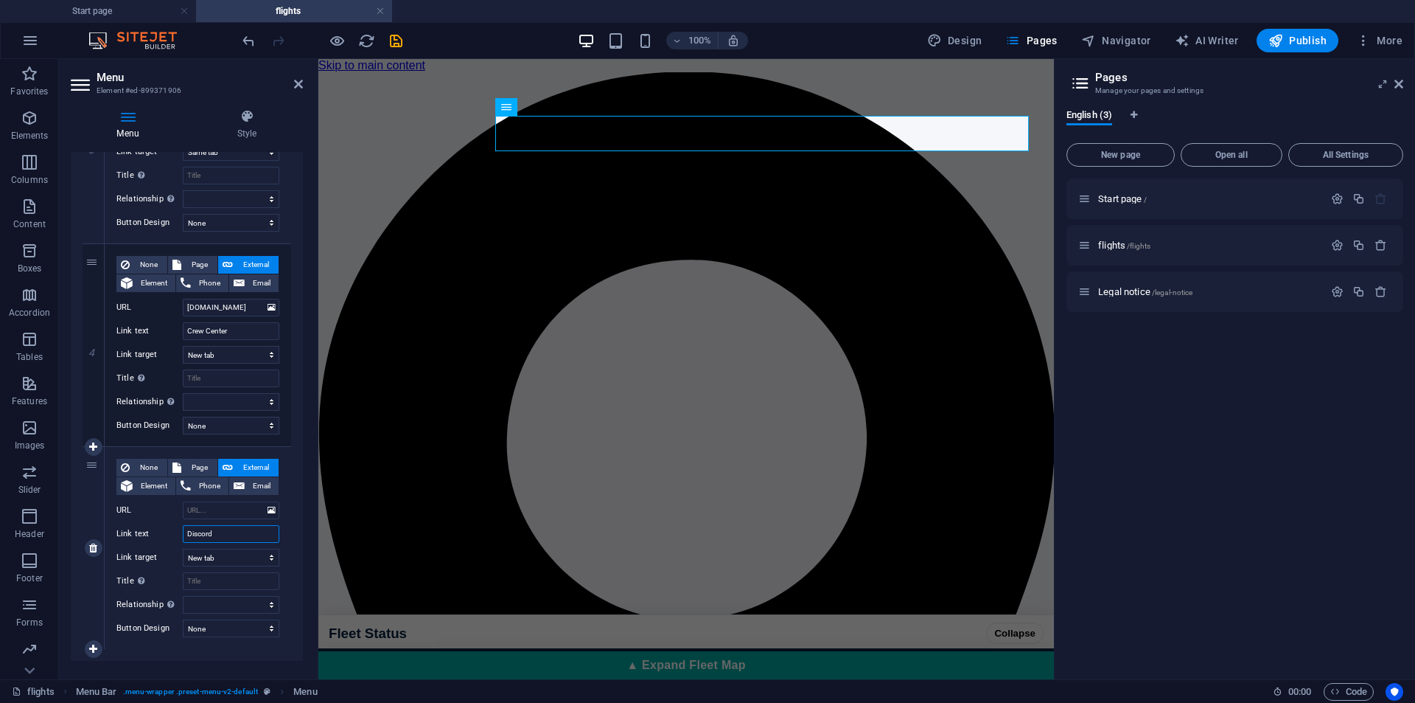
select select
type input "Discord"
click at [228, 559] on select "New tab Same tab Overlay" at bounding box center [231, 557] width 97 height 18
click at [183, 548] on select "New tab Same tab Overlay" at bounding box center [231, 557] width 97 height 18
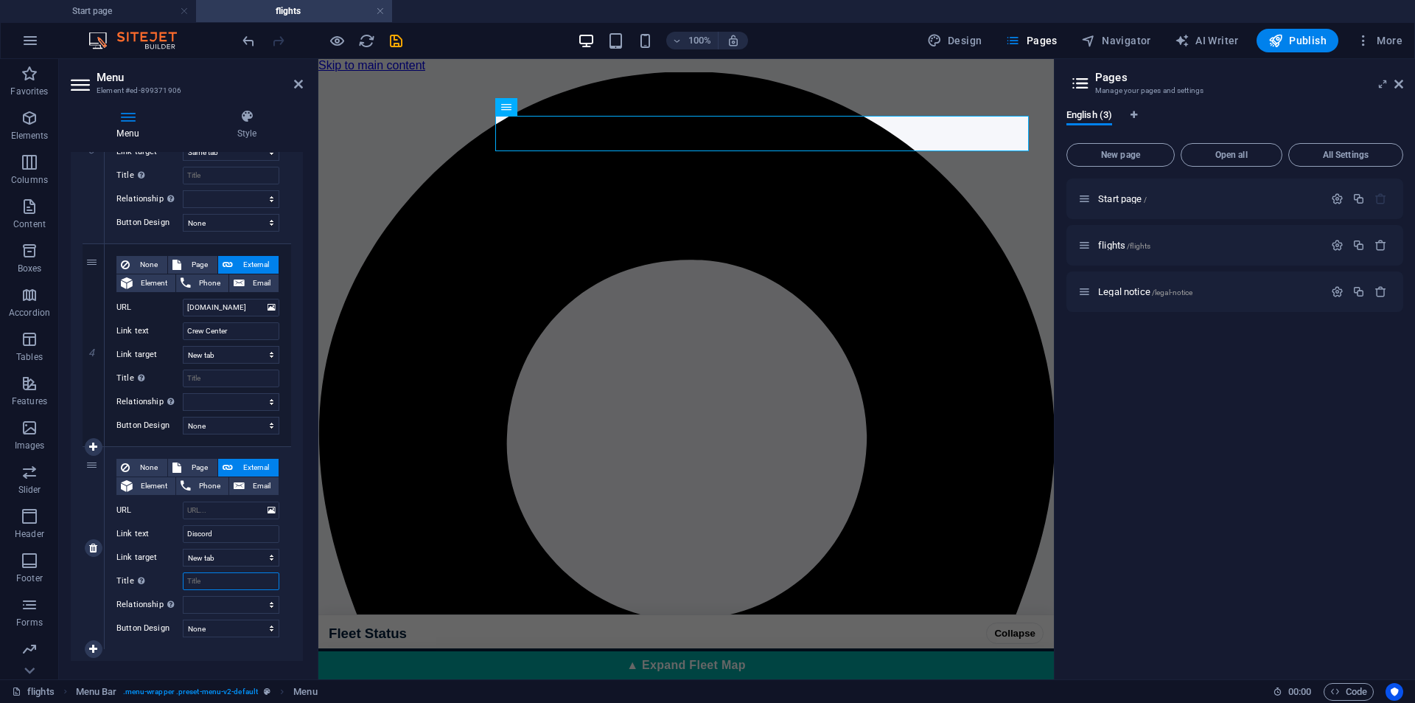
click at [223, 580] on input "Title Additional link description, should not be the same as the link text. The…" at bounding box center [231, 581] width 97 height 18
drag, startPoint x: 245, startPoint y: 309, endPoint x: 206, endPoint y: 312, distance: 39.2
click at [206, 312] on input "crew.voegolvirtual.com" at bounding box center [231, 308] width 97 height 18
type input "crew.l.com"
select select
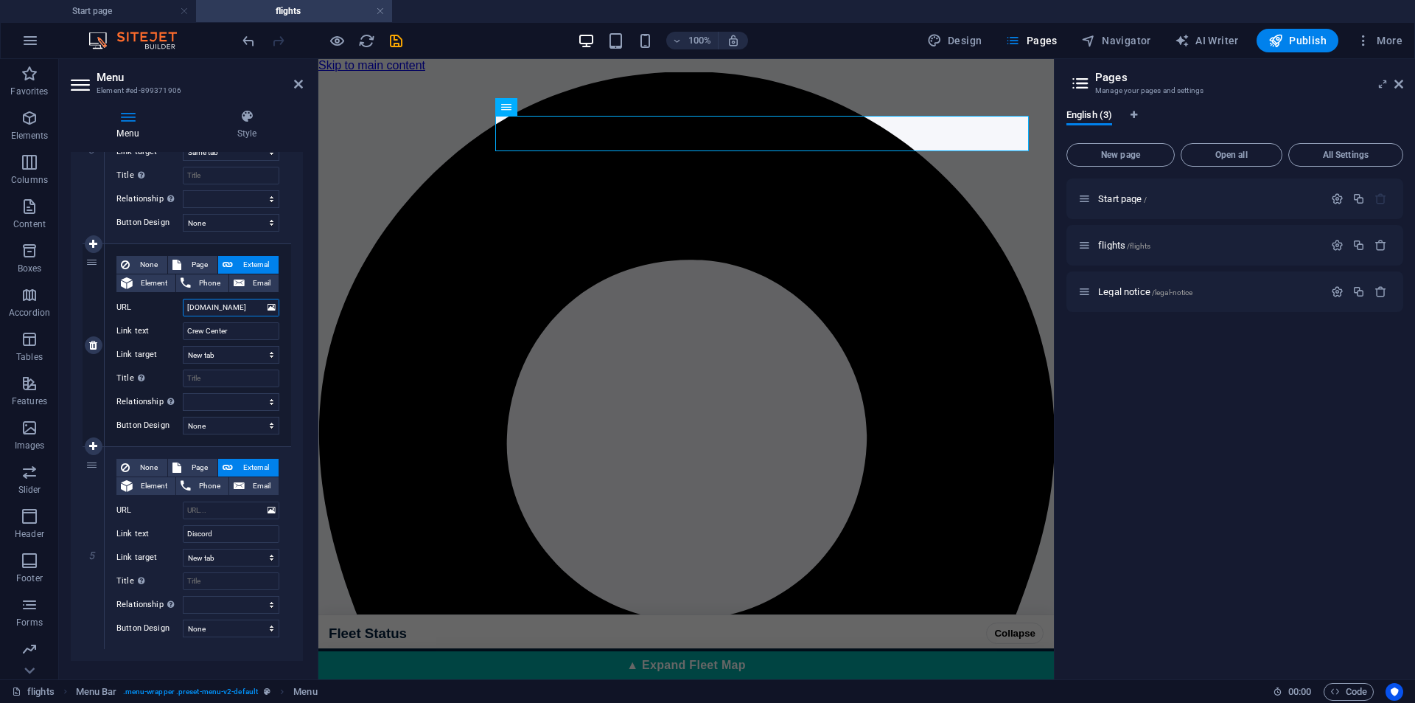
select select
type input "c"
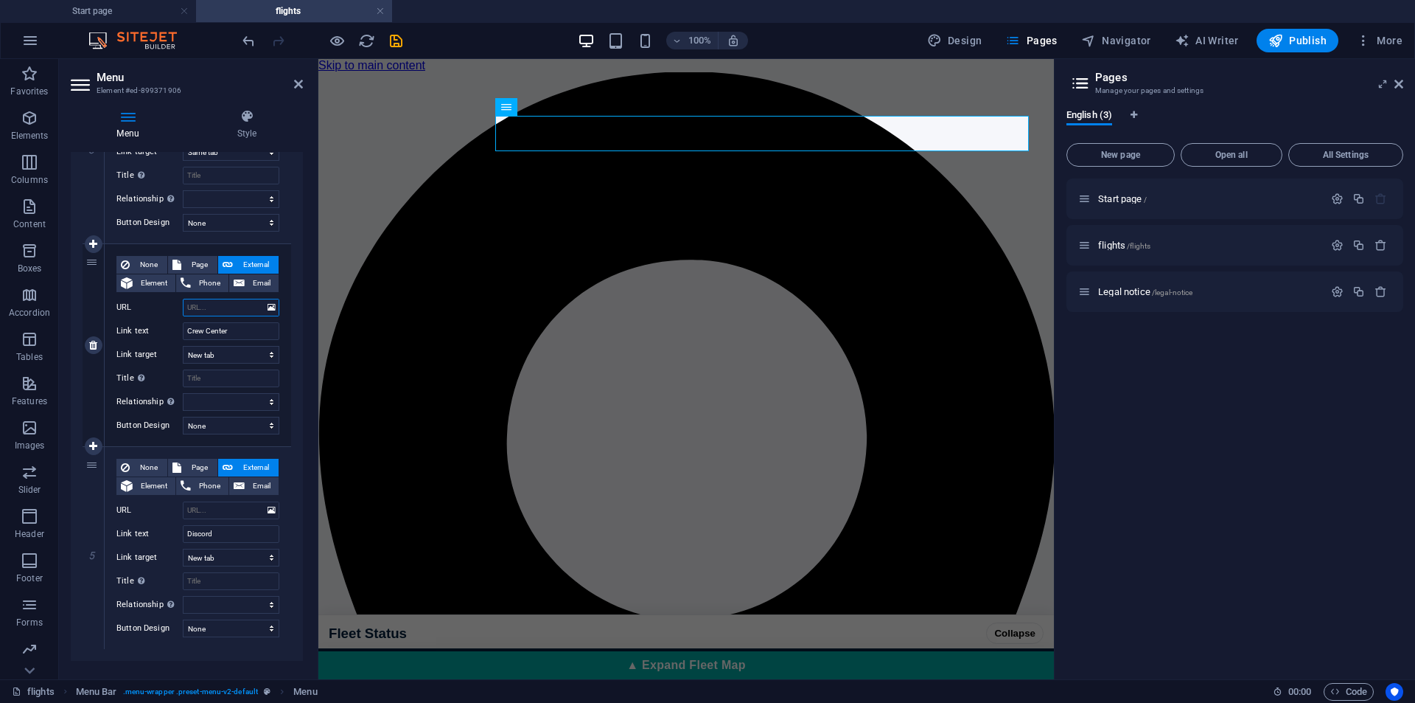
select select
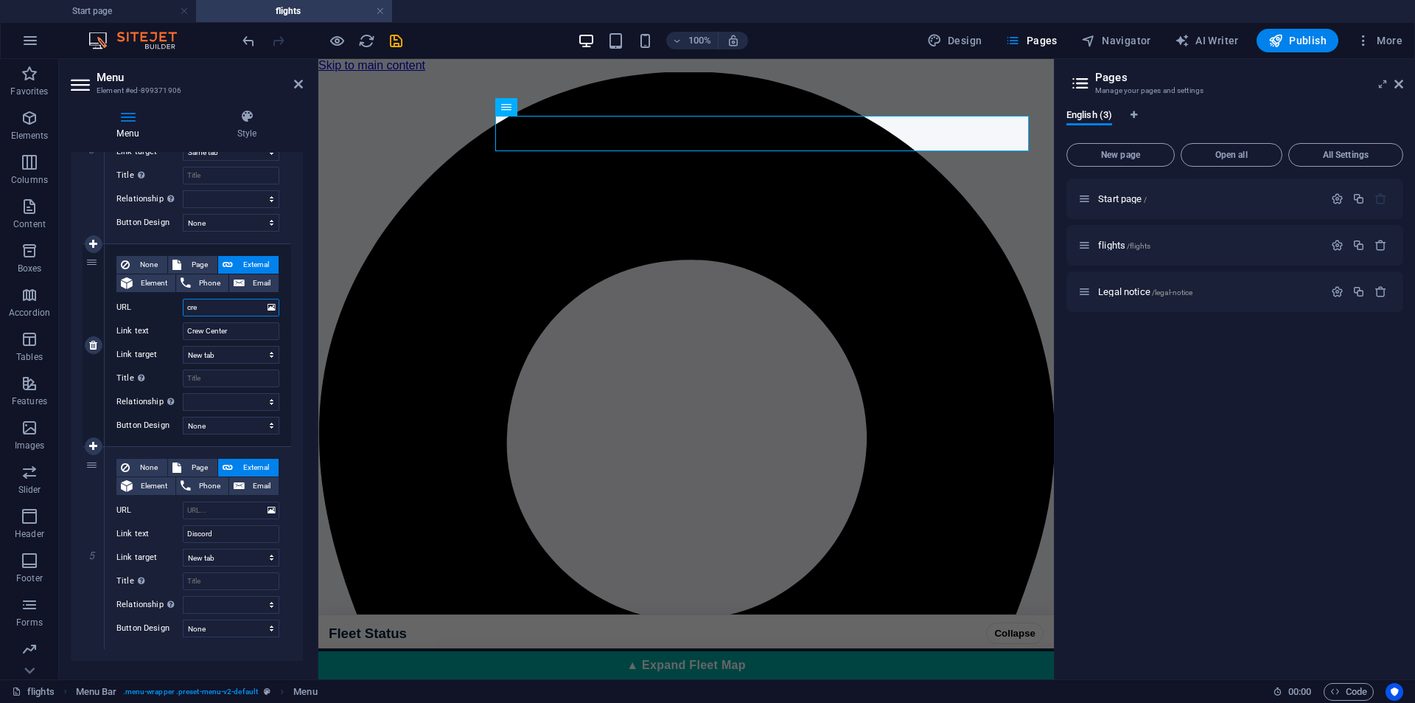
type input "crew"
select select
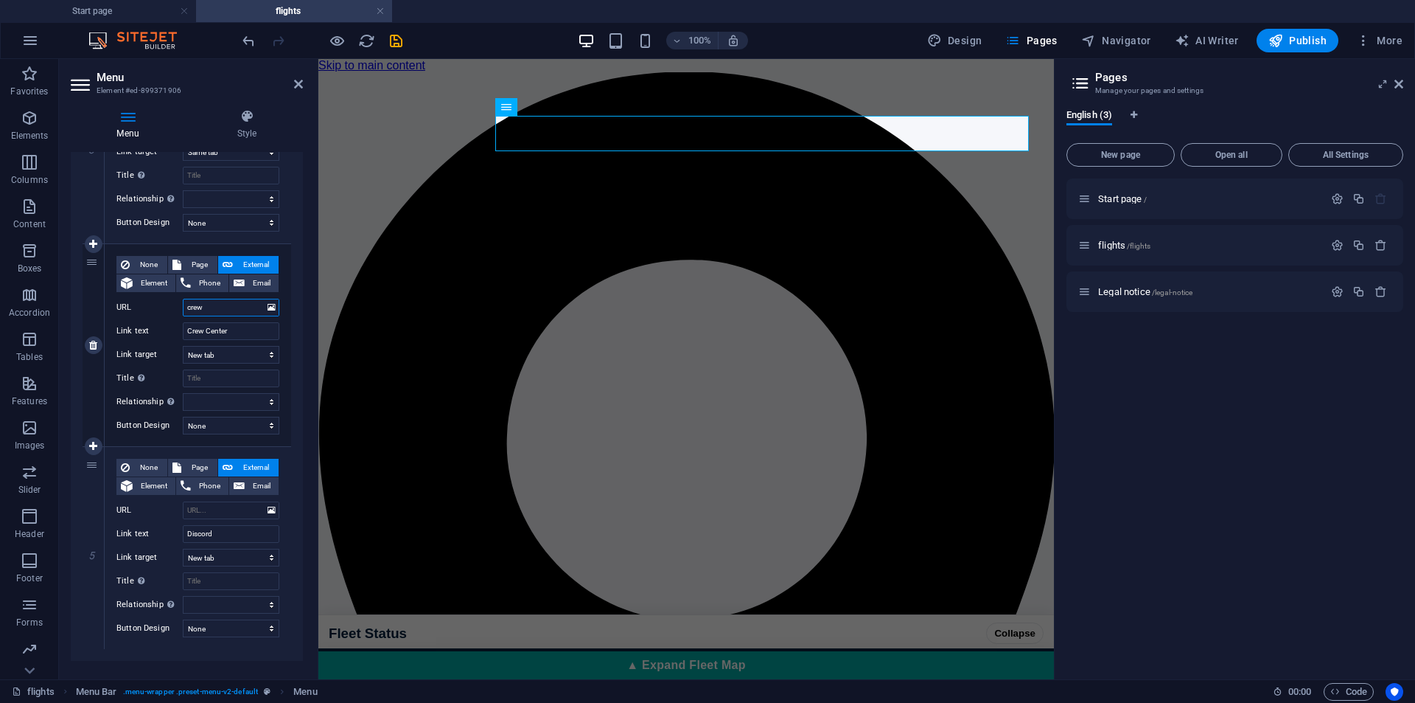
select select
type input "c"
select select
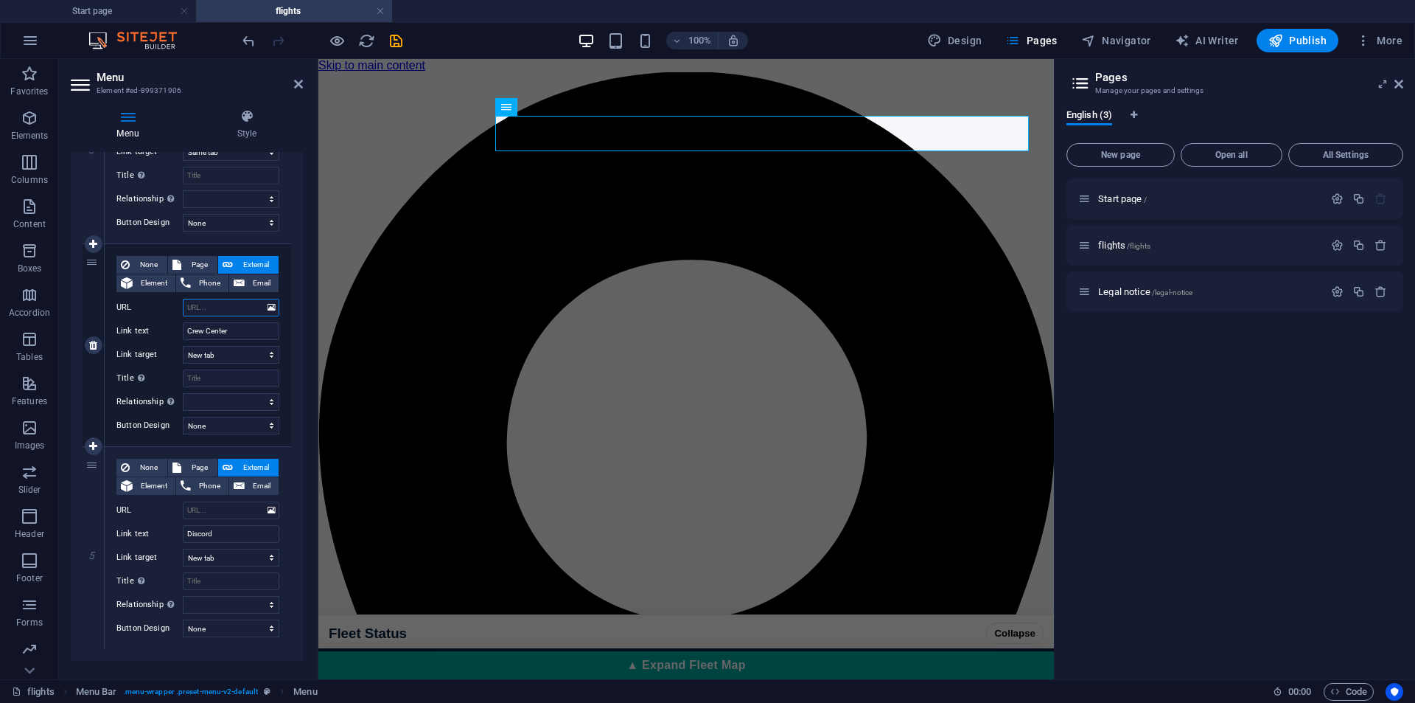
select select
type input "H"
select select
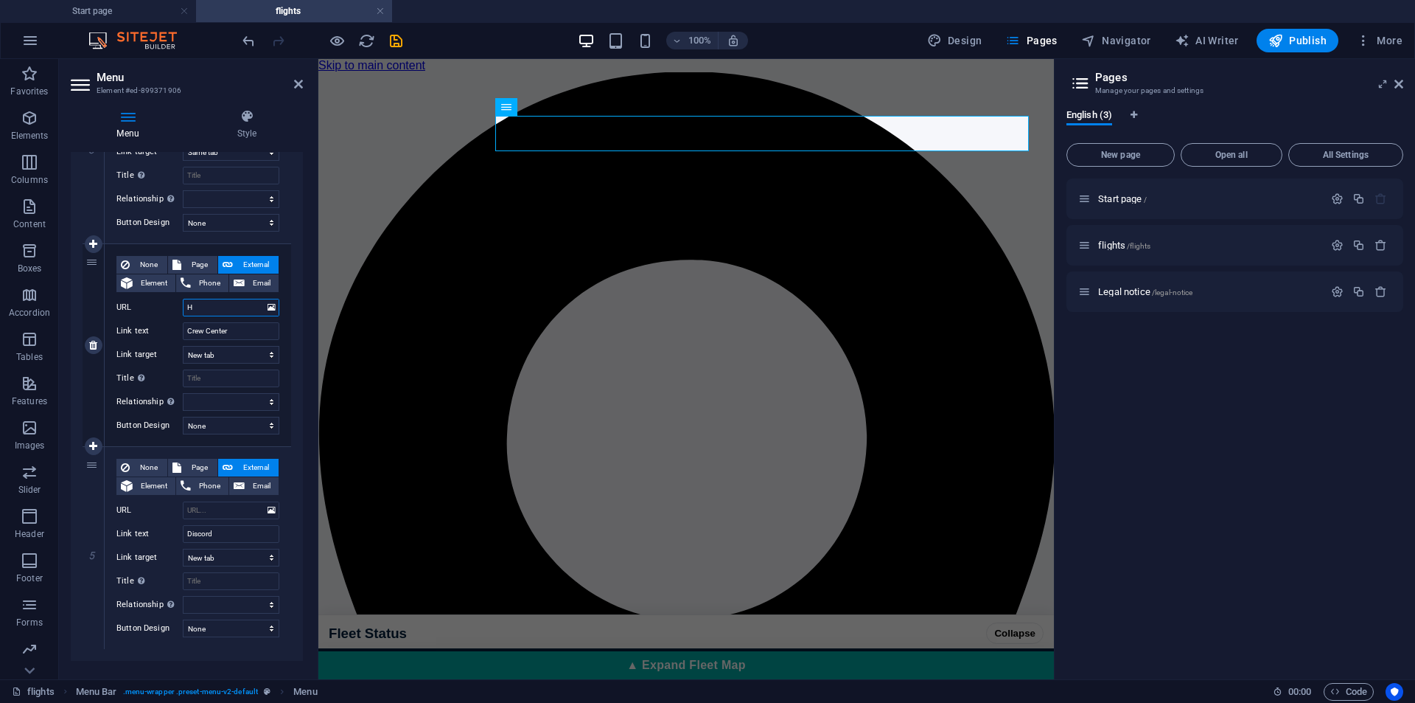
select select
type input "Https"
select select
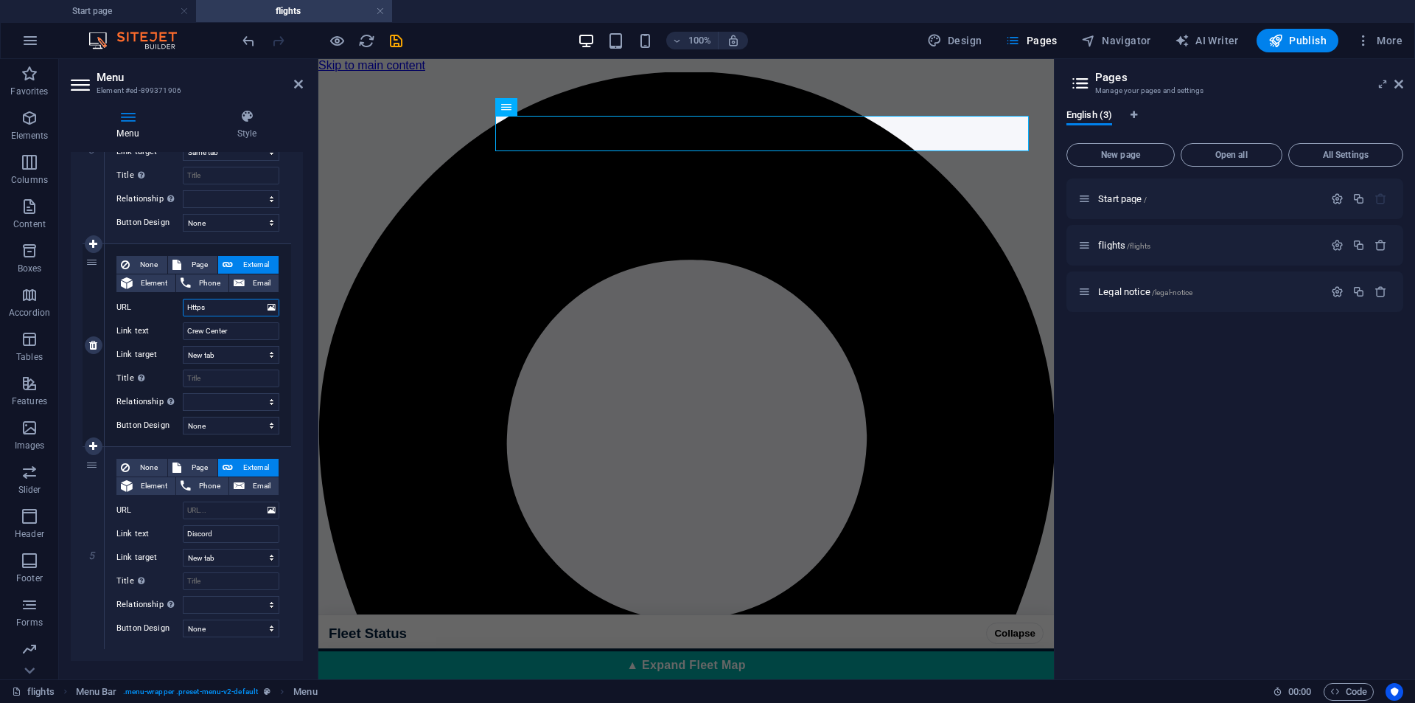
select select
type input "Https://"
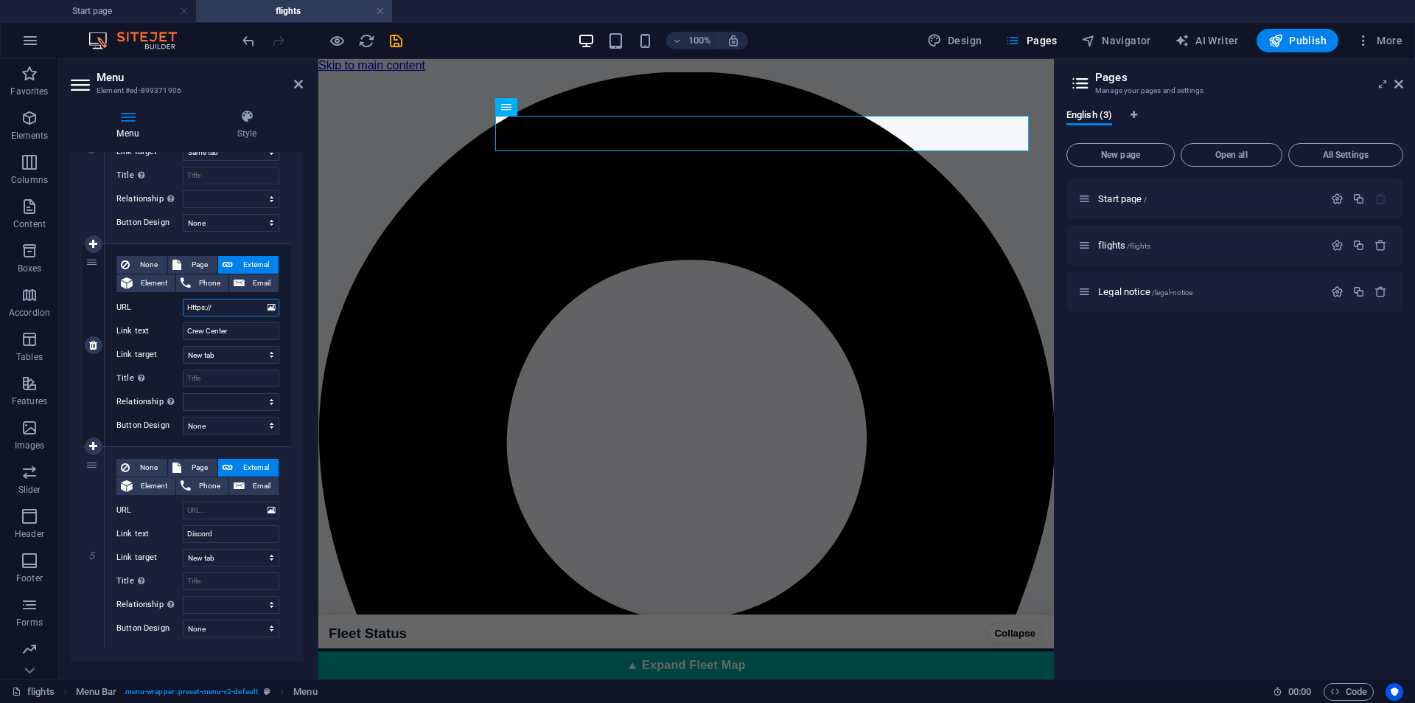
select select
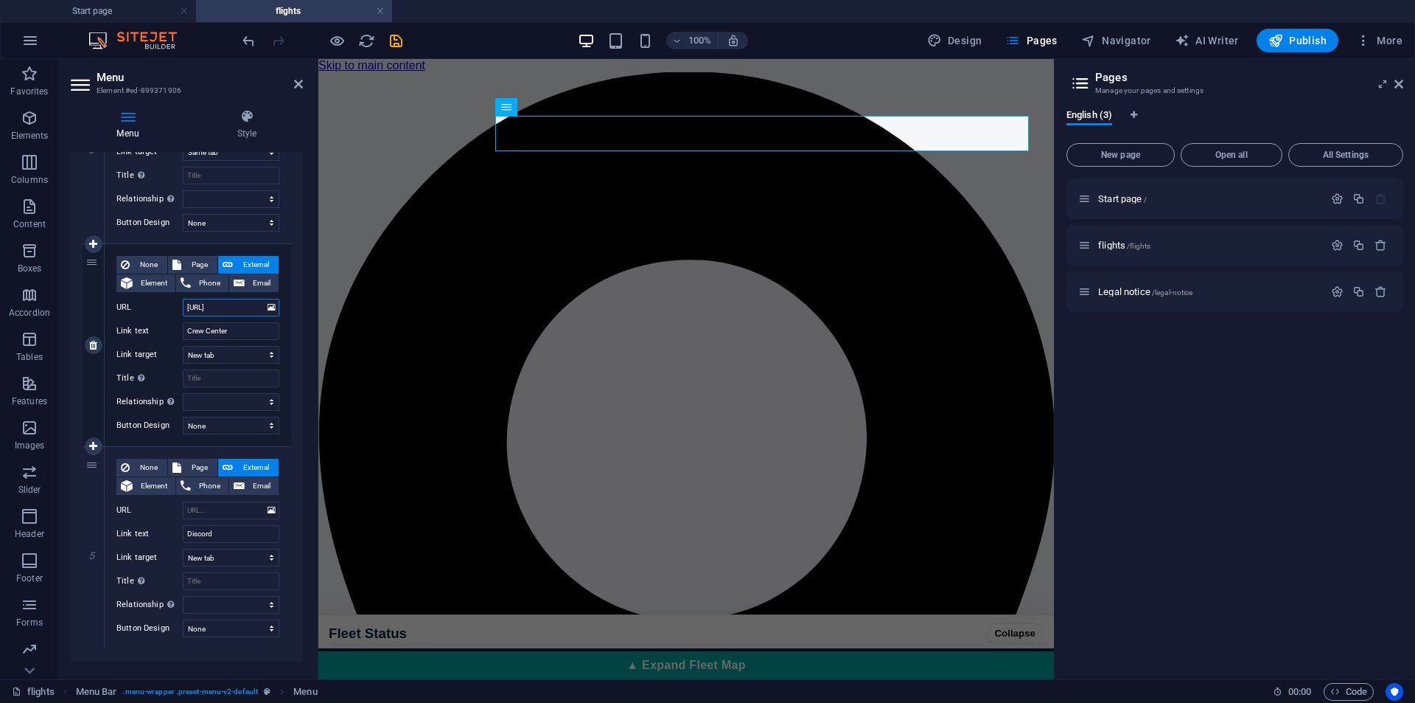
type input "Https://cre"
select select
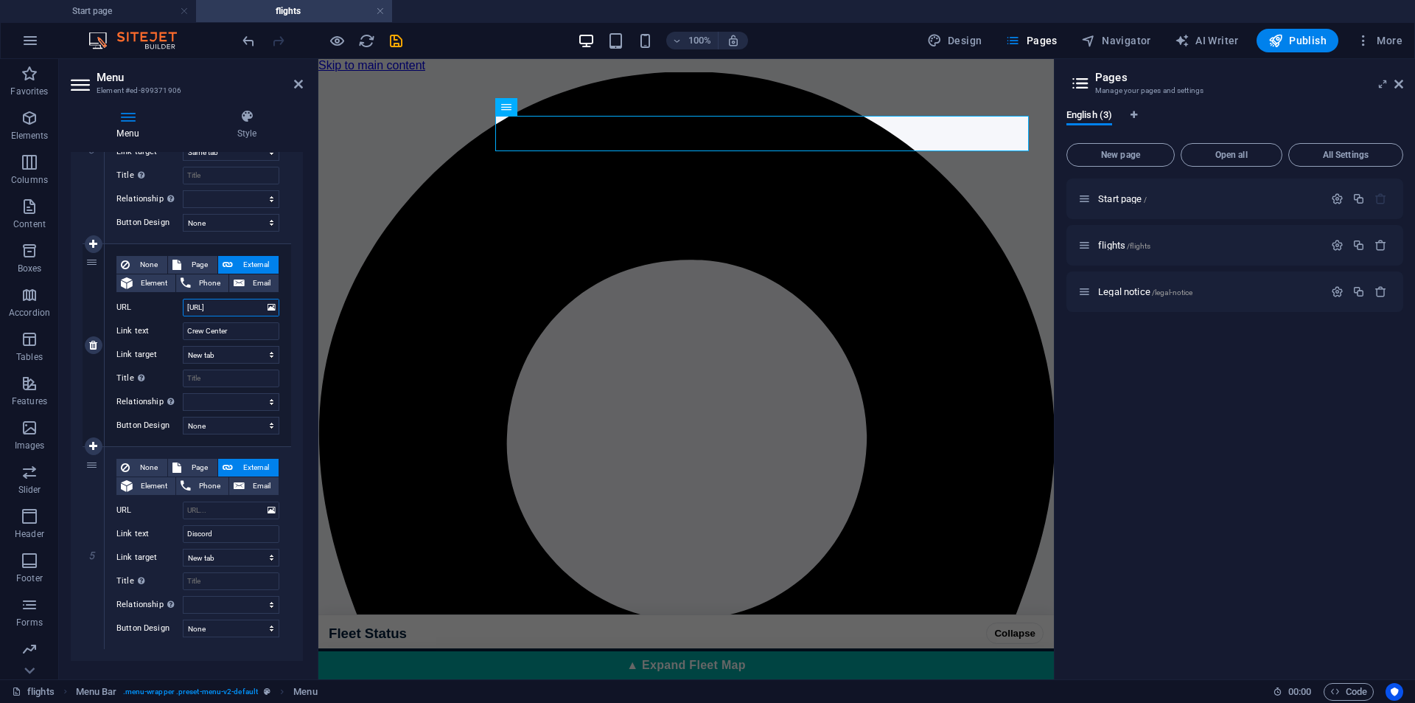
select select
type input "Https://cr"
select select
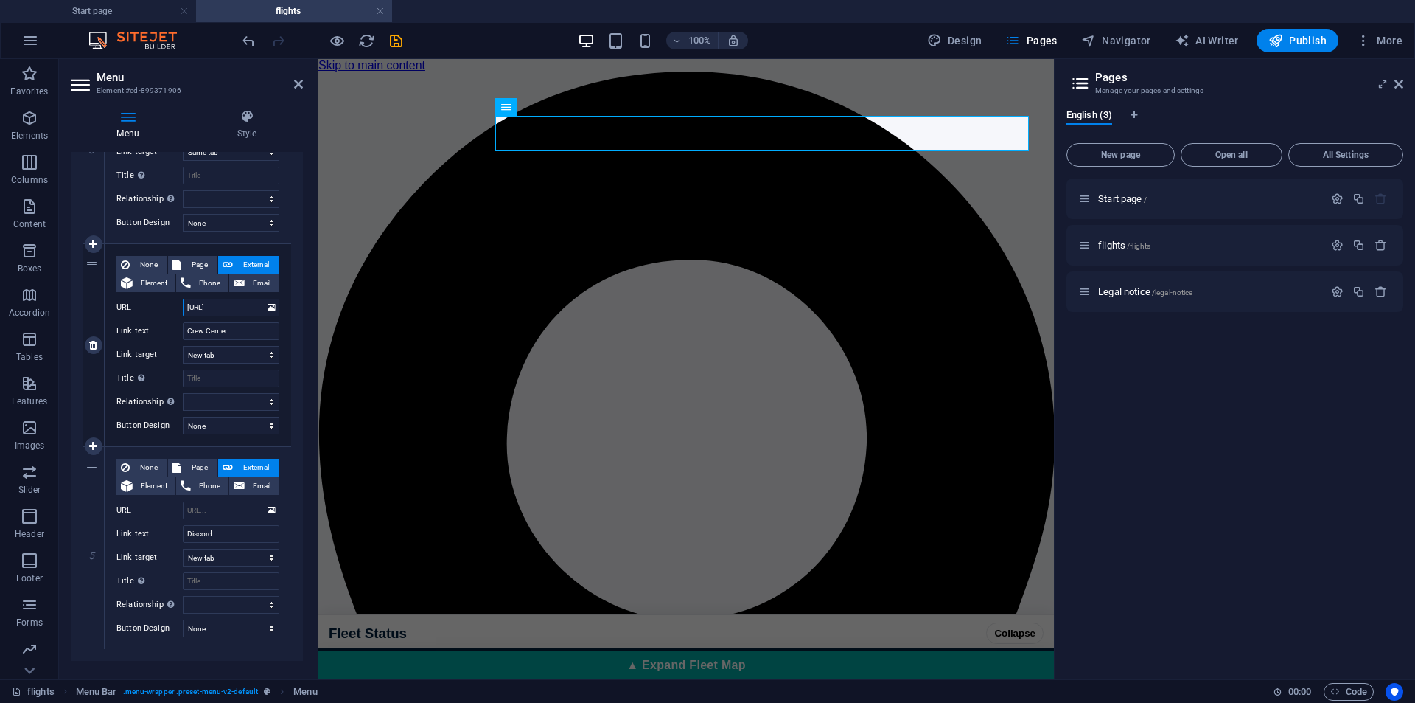
select select
type input "Https://crew"
select select
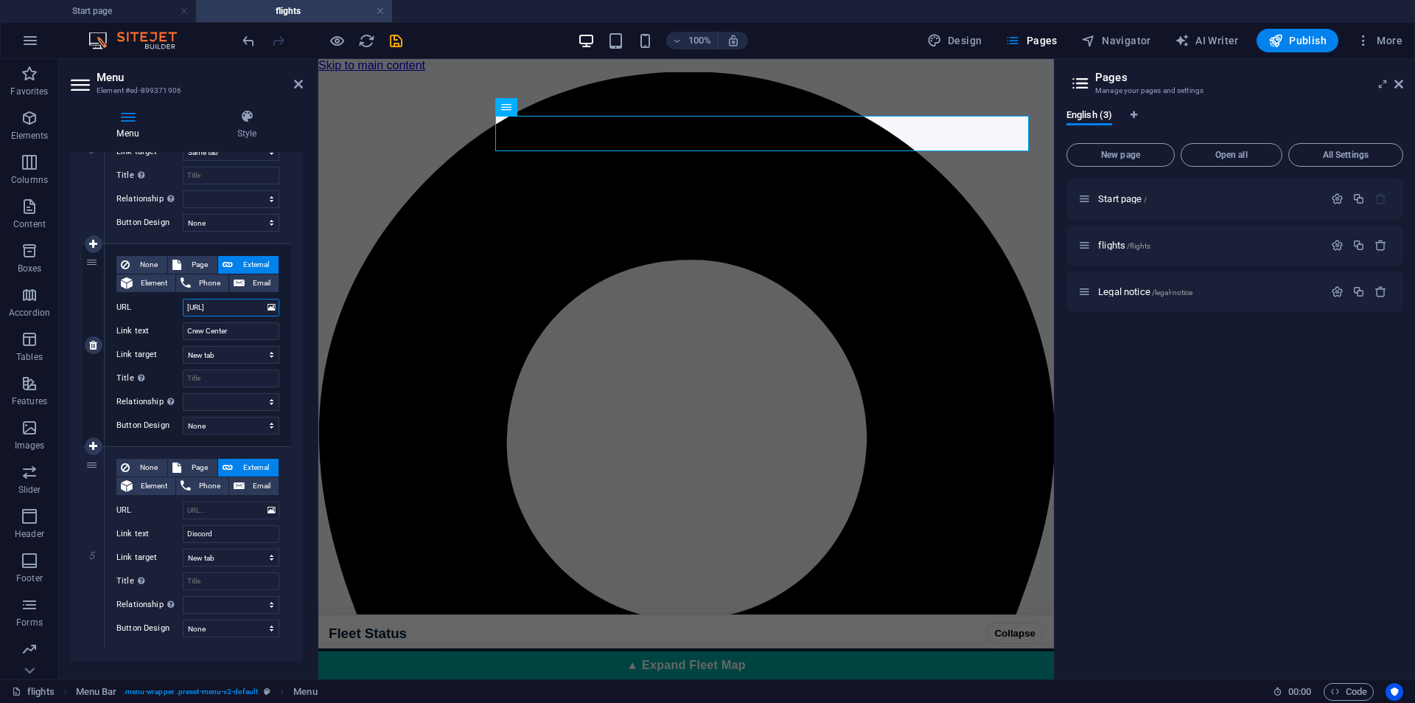
select select
type input "Https://crew.w"
select select
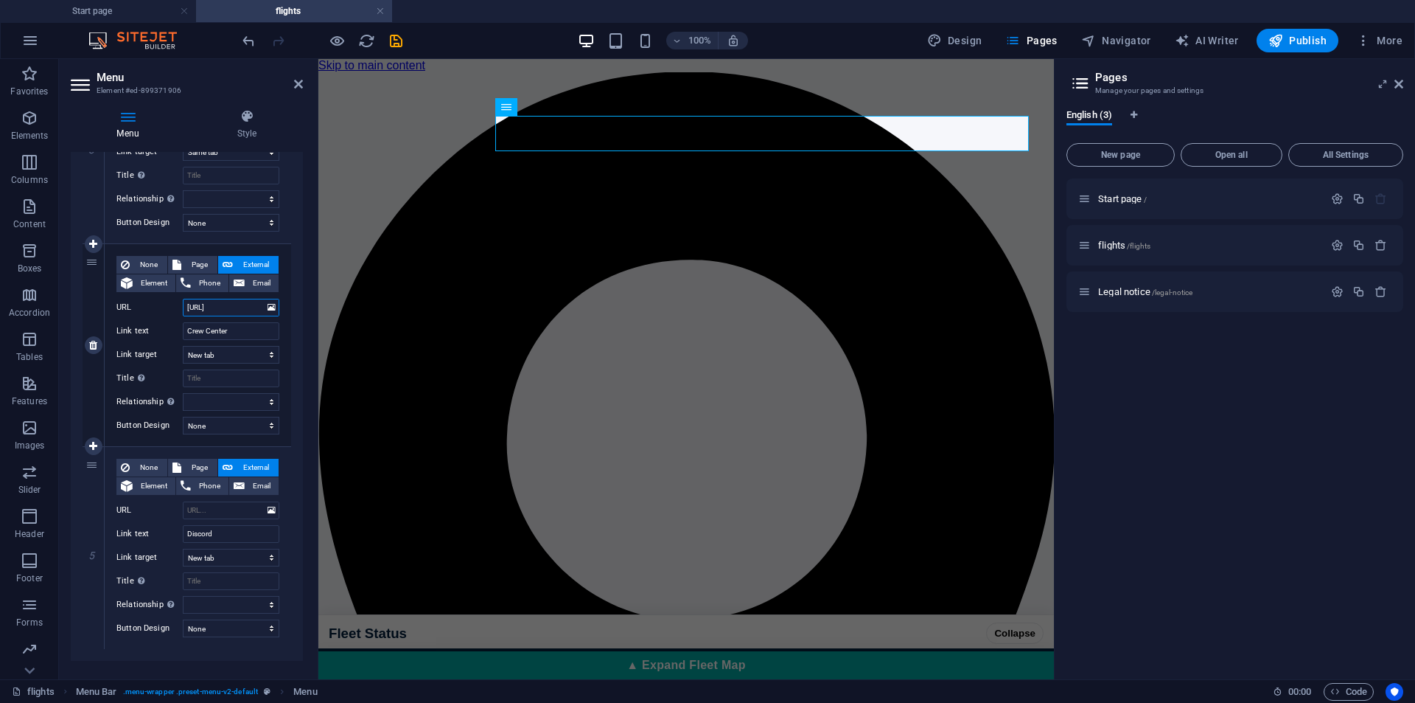
select select
type input "Https://crew.wes"
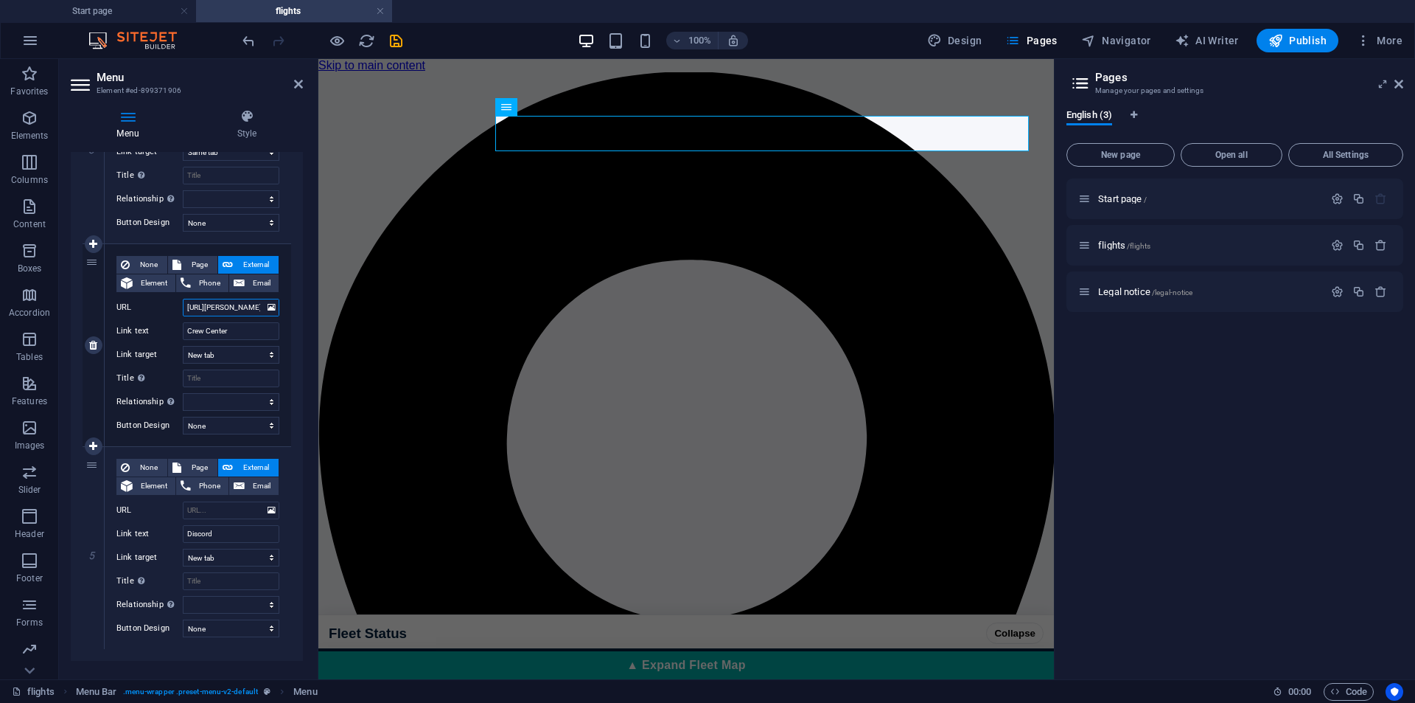
select select
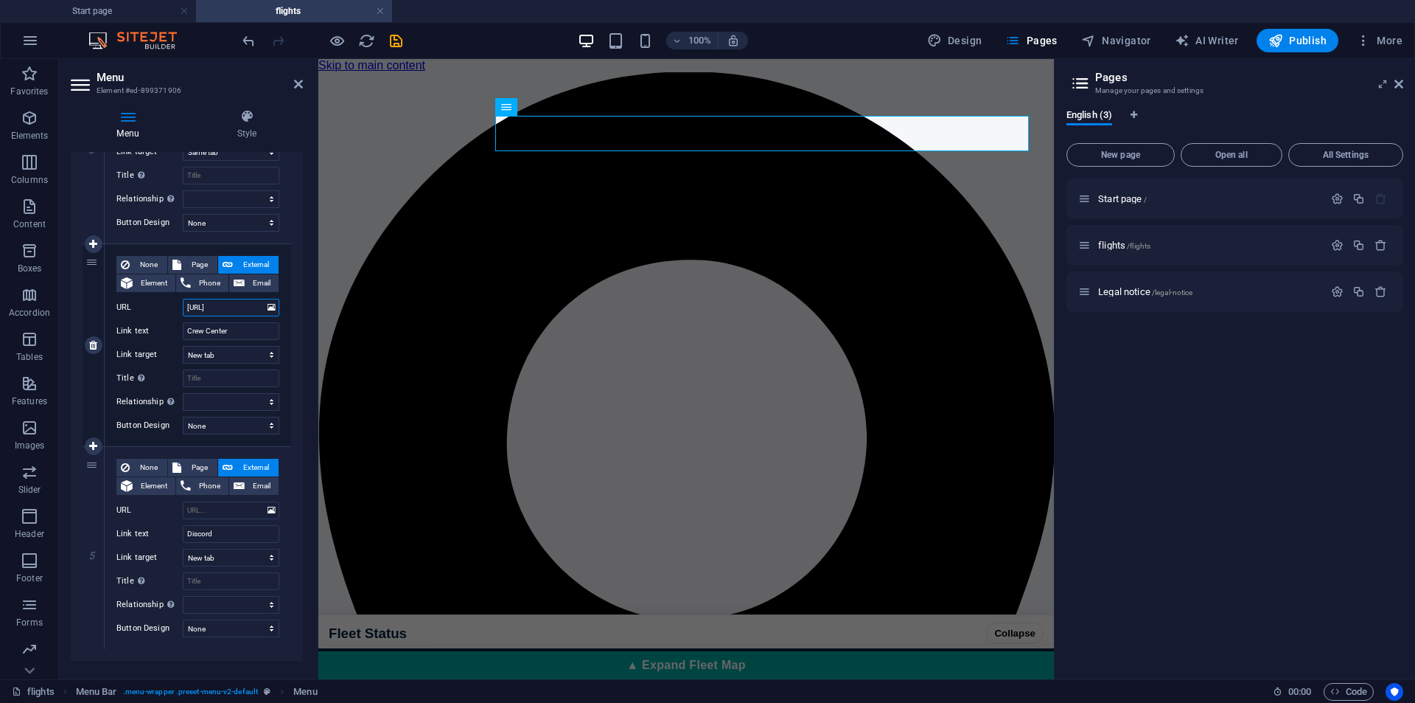
type input "Https://crew.westj"
select select
type input "Https://crew.westje"
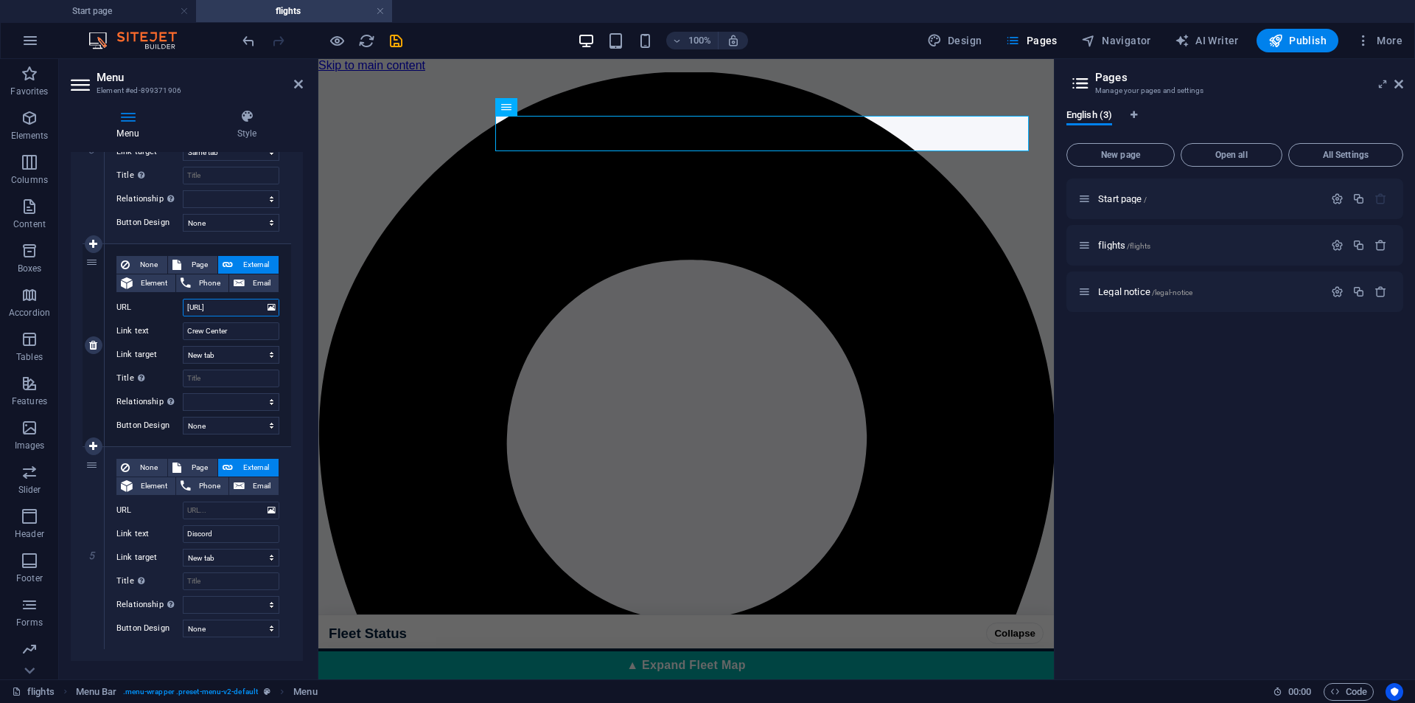
select select
type input "Https://crew.westjet"
select select
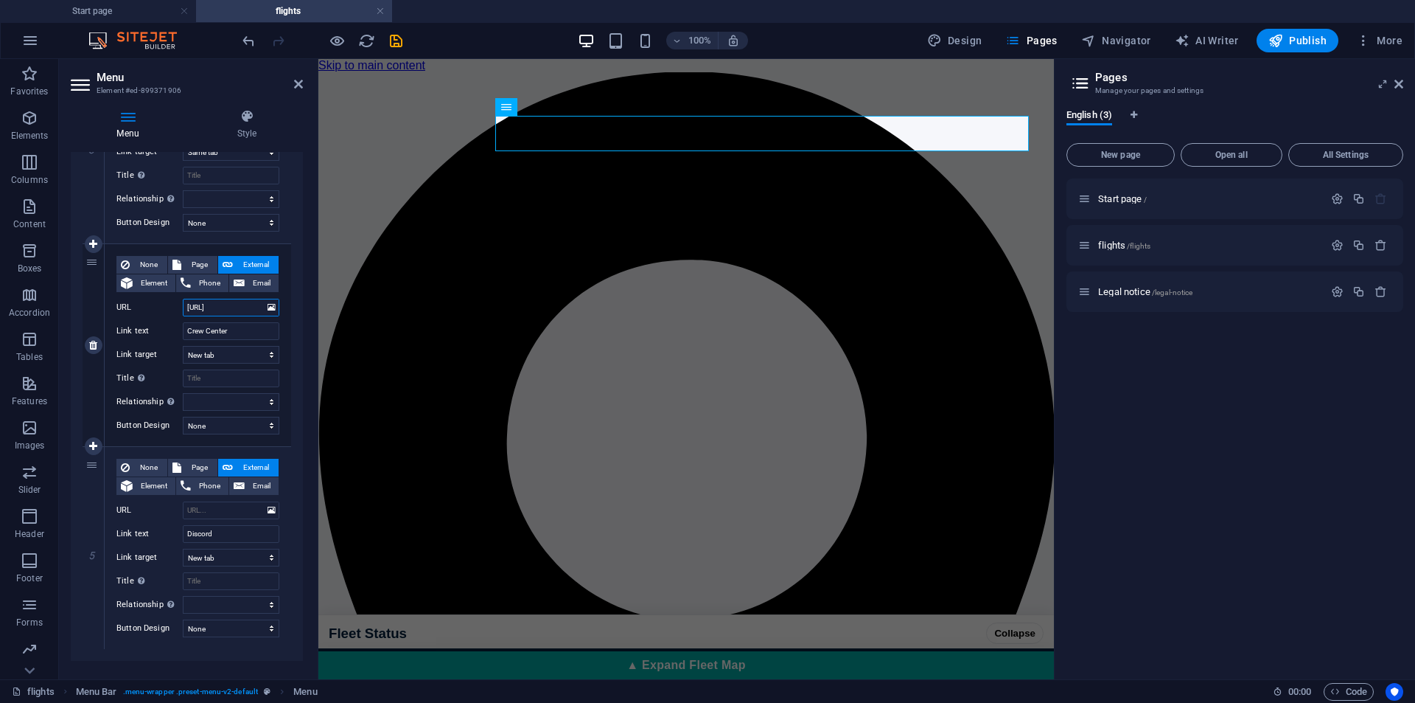
select select
type input "Https://crew.westjetv"
select select
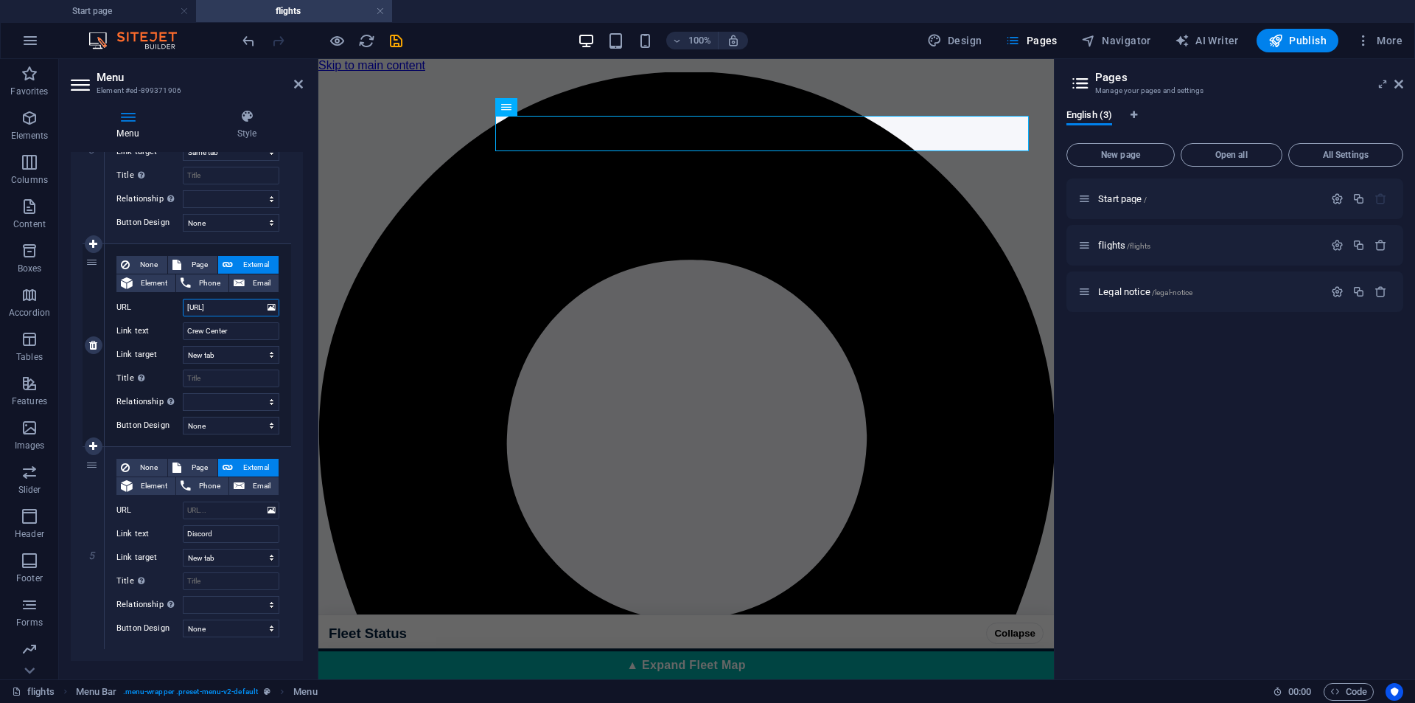
select select
type input "Https://crew.westjetvirtua"
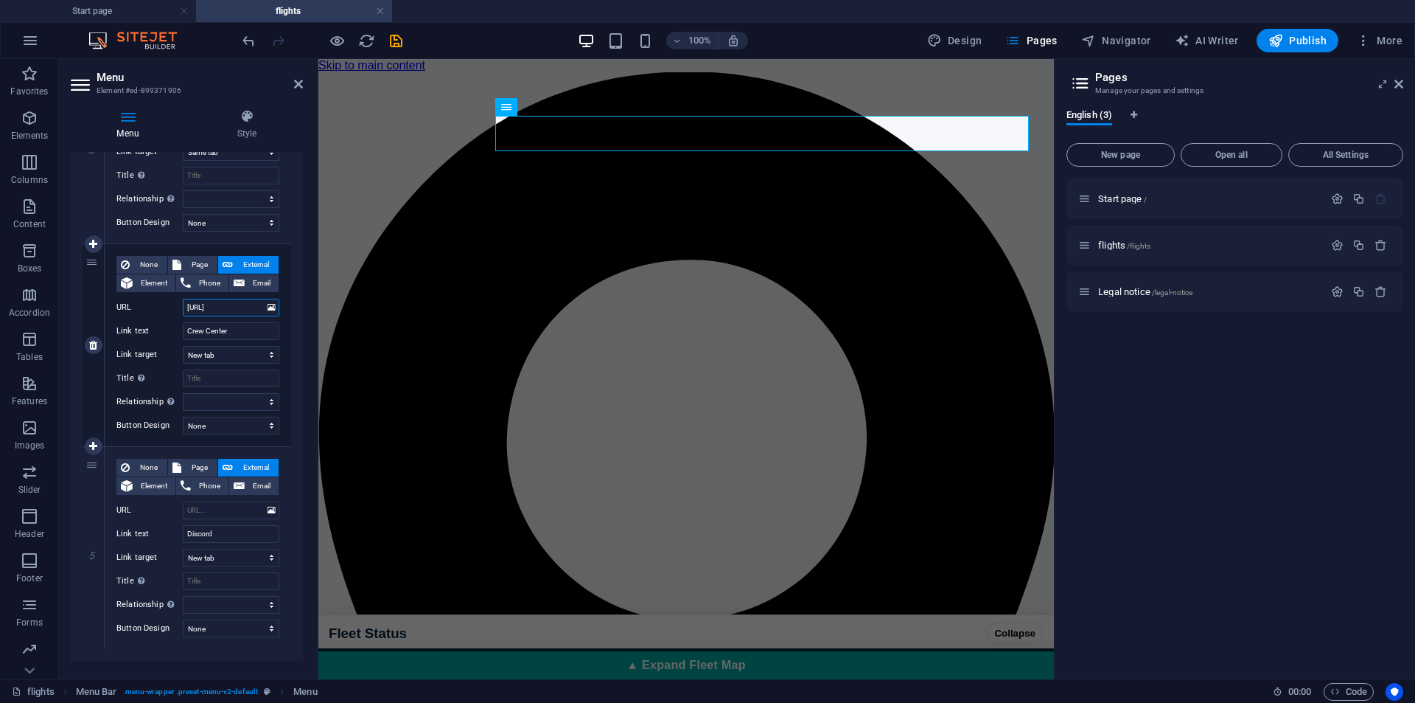
scroll to position [0, 12]
select select
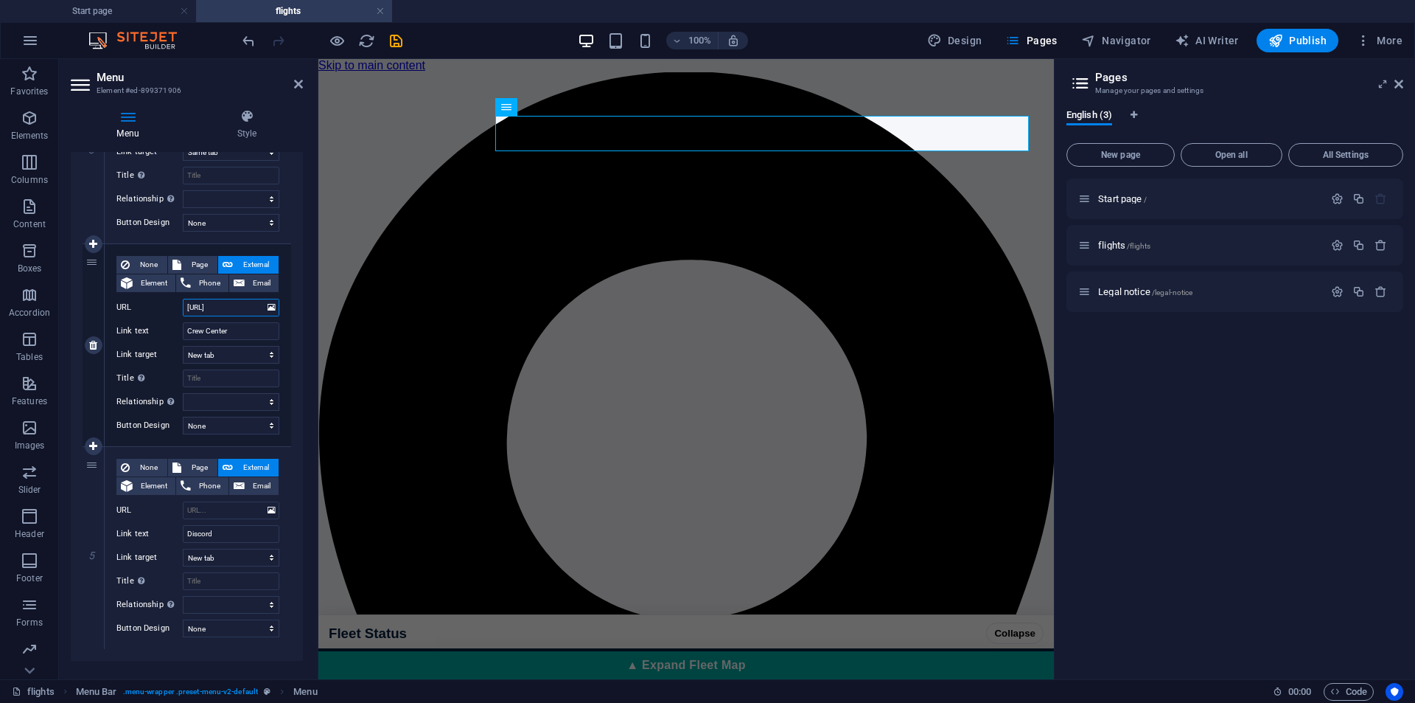
select select
type input "Https://crew.westjetvirtual"
select select
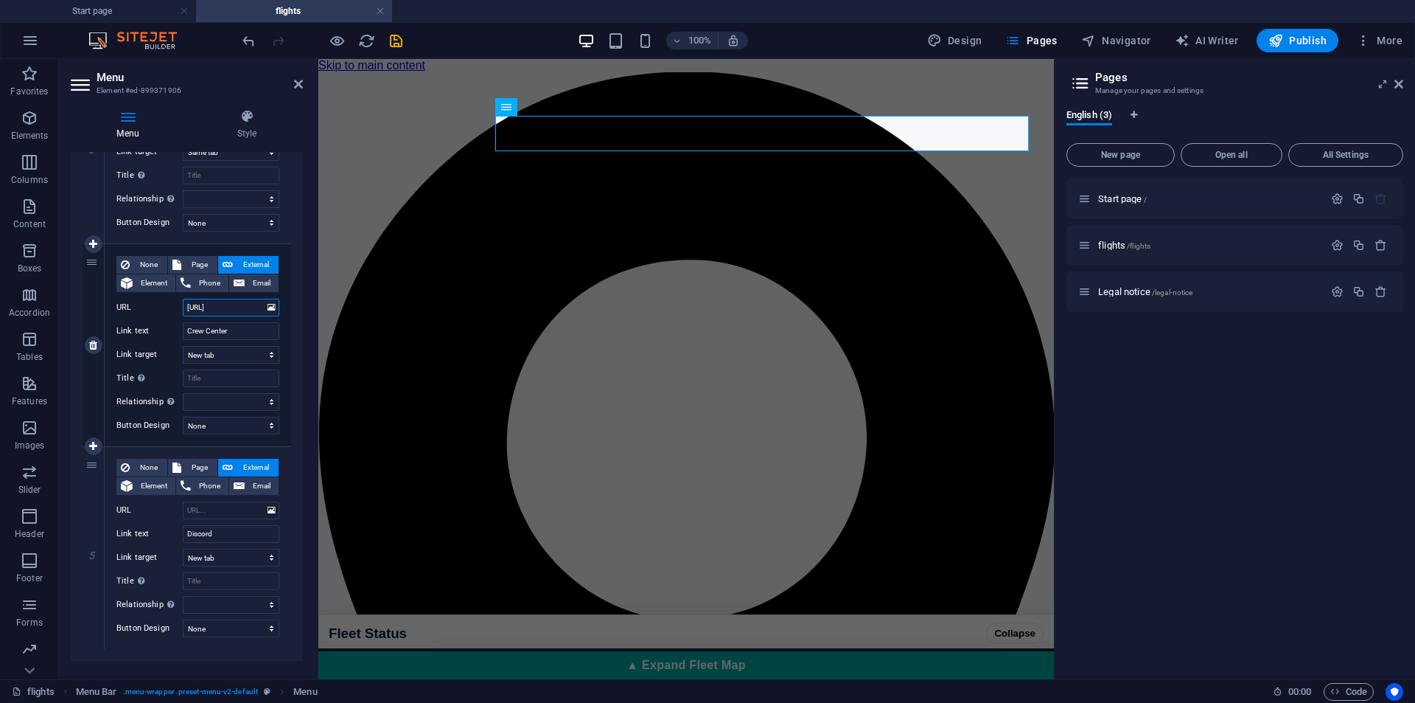
select select
type input "Https://crew.westjetvirtual.com"
select select
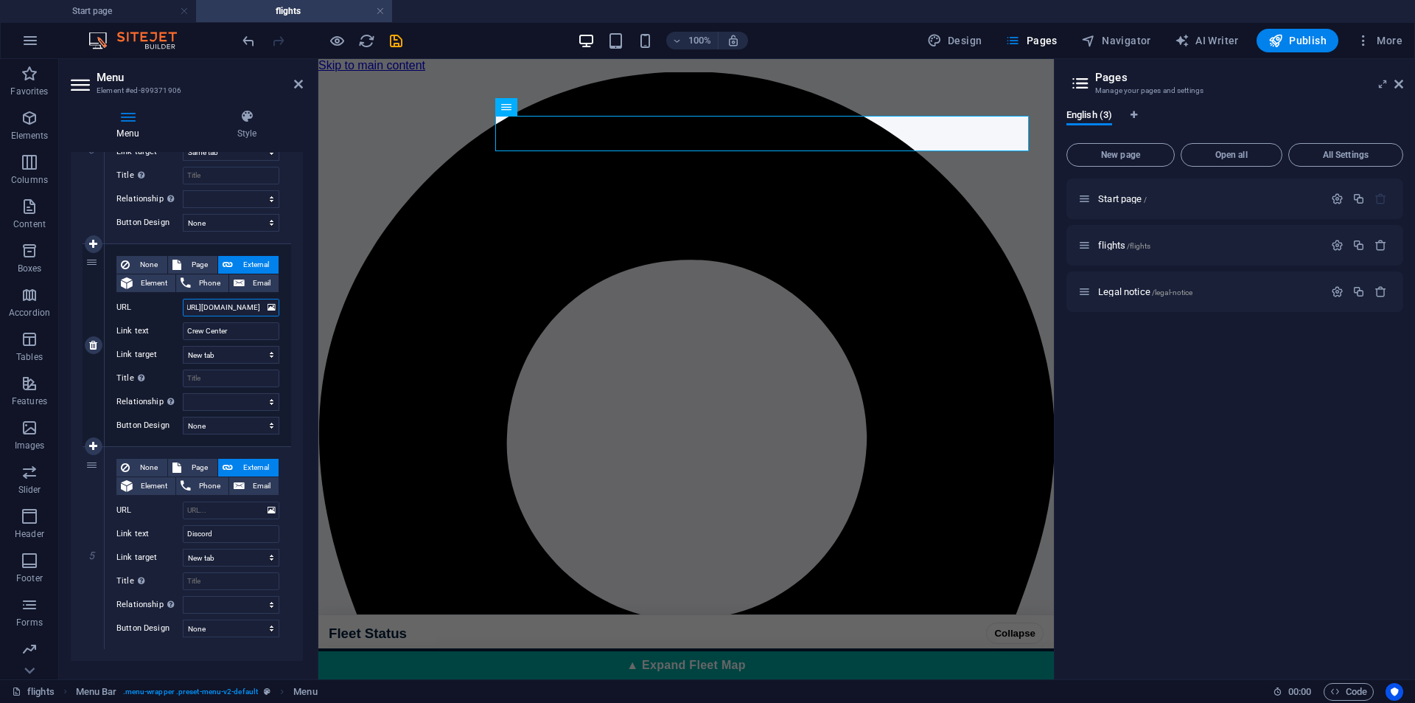
select select
type input "Https://crew.westjetvirtual.com/"
select select
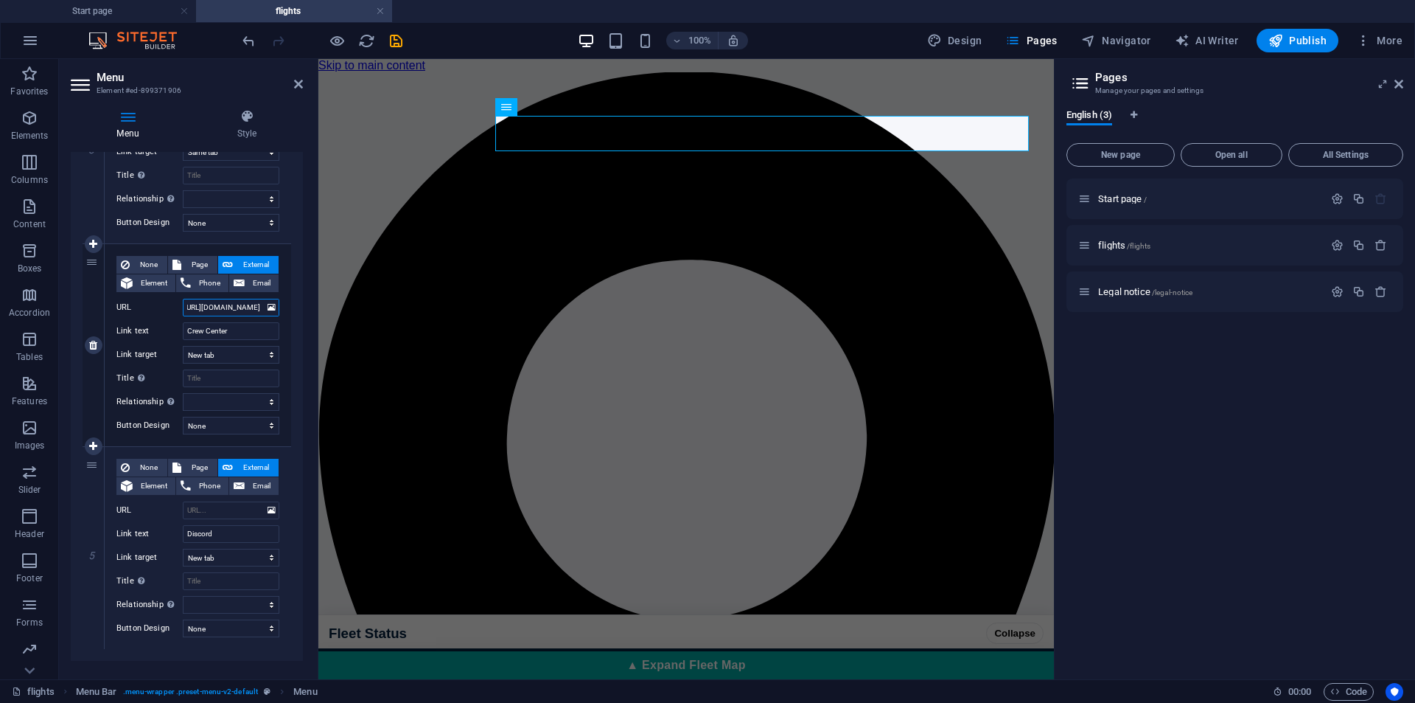
scroll to position [0, 33]
select select
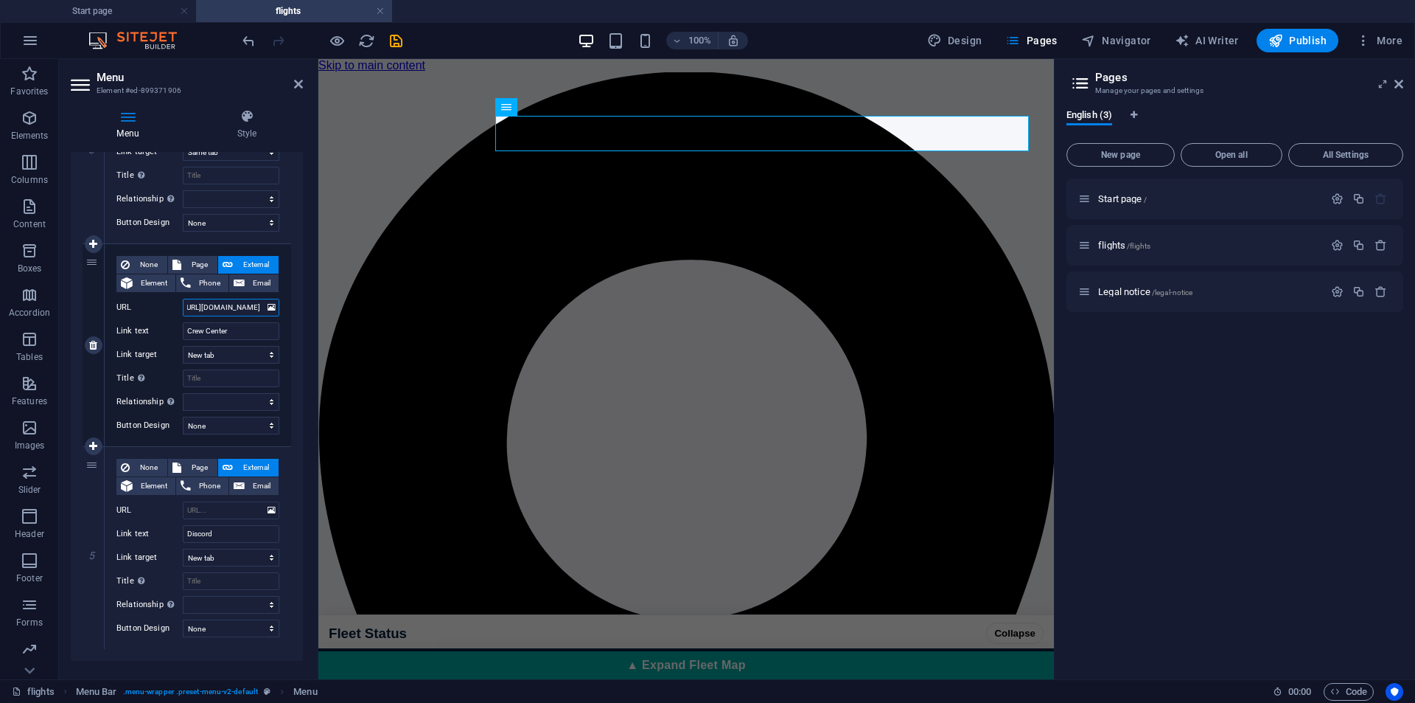
select select
type input "Https://crew.westjetvirtual.com/register"
select select
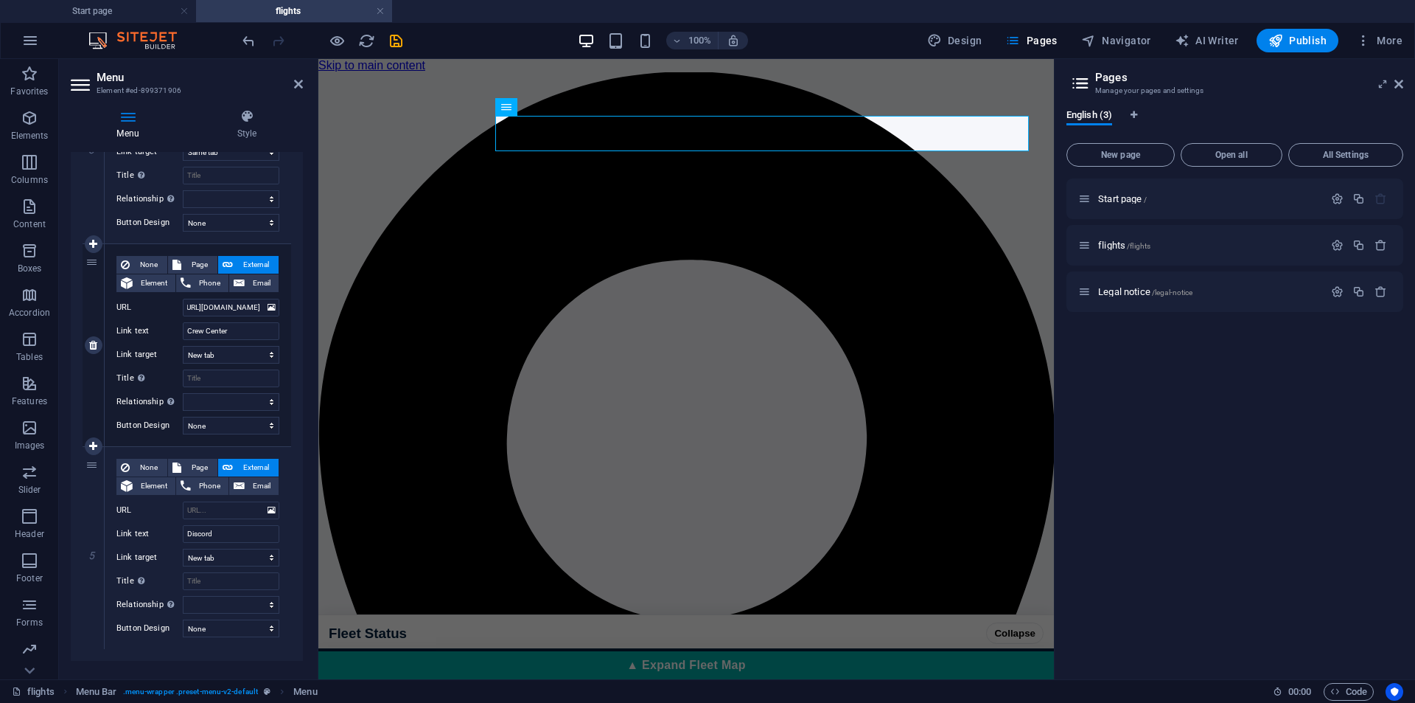
select select
click at [1405, 84] on aside "Pages Manage your pages and settings English (3) New page Open all All Settings…" at bounding box center [1234, 369] width 361 height 620
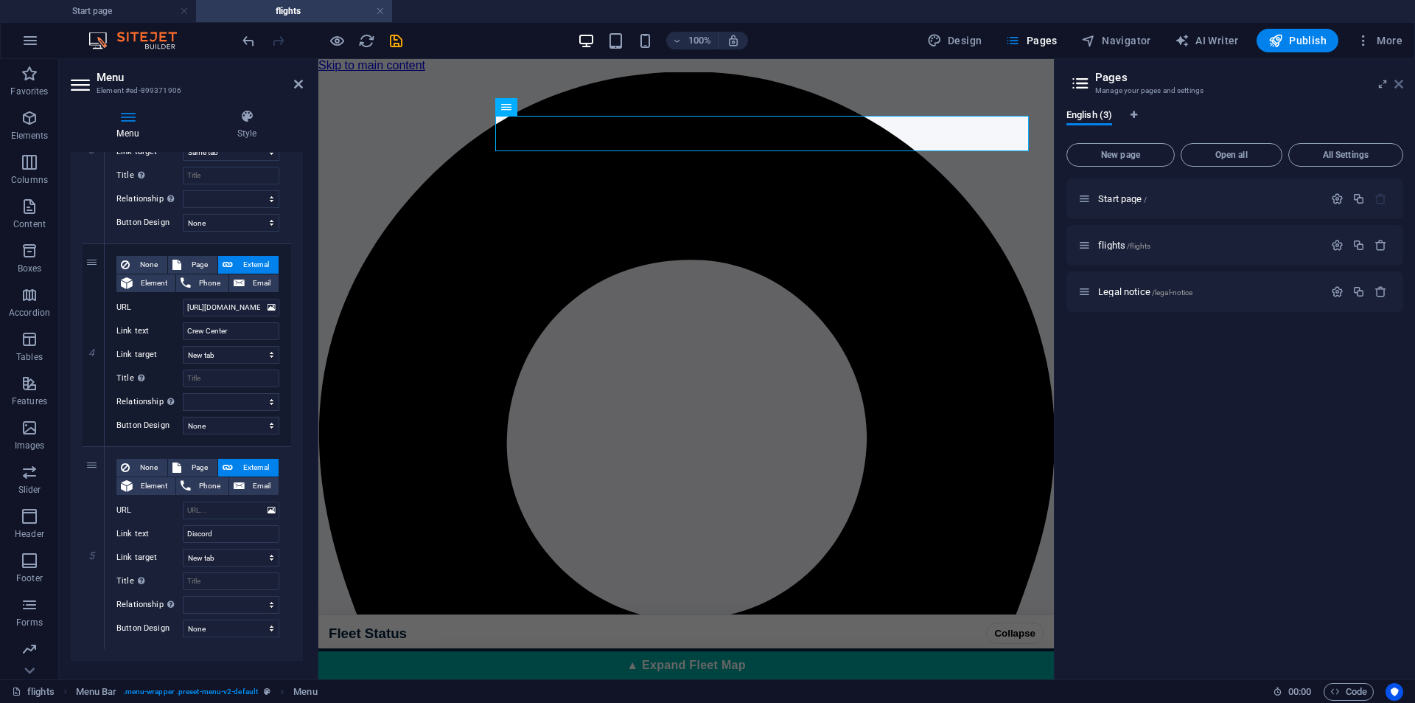
click at [1400, 83] on icon at bounding box center [1399, 84] width 9 height 12
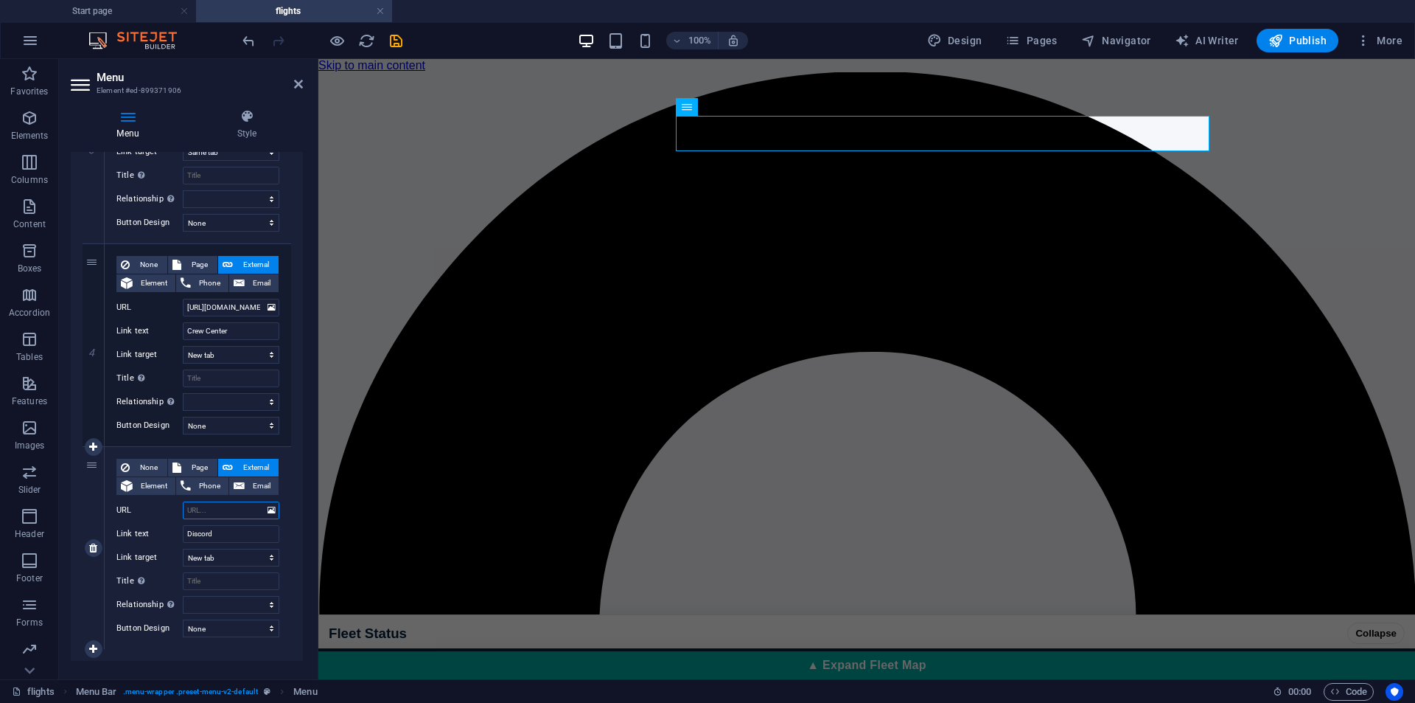
click at [226, 510] on input "URL" at bounding box center [231, 510] width 97 height 18
drag, startPoint x: 211, startPoint y: 520, endPoint x: 217, endPoint y: 514, distance: 8.9
click at [211, 520] on div "None Page External Element Phone Email Page Start page flights Legal notice Ele…" at bounding box center [197, 536] width 163 height 155
click at [220, 509] on input "URL" at bounding box center [231, 510] width 97 height 18
click at [220, 517] on input "URL" at bounding box center [231, 510] width 97 height 18
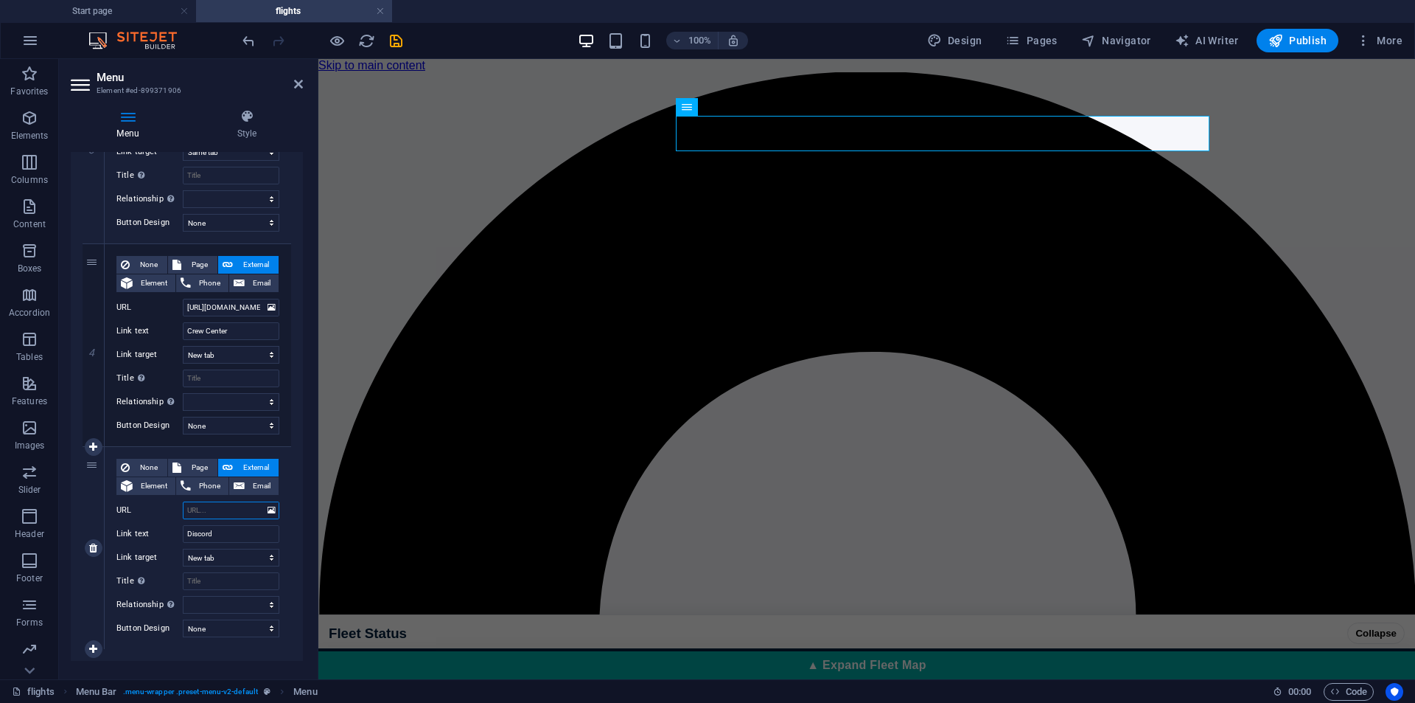
paste input "https://discord.gg/JrKCjVgKK9"
type input "https://discord.gg/JrKCjVgKK9"
select select
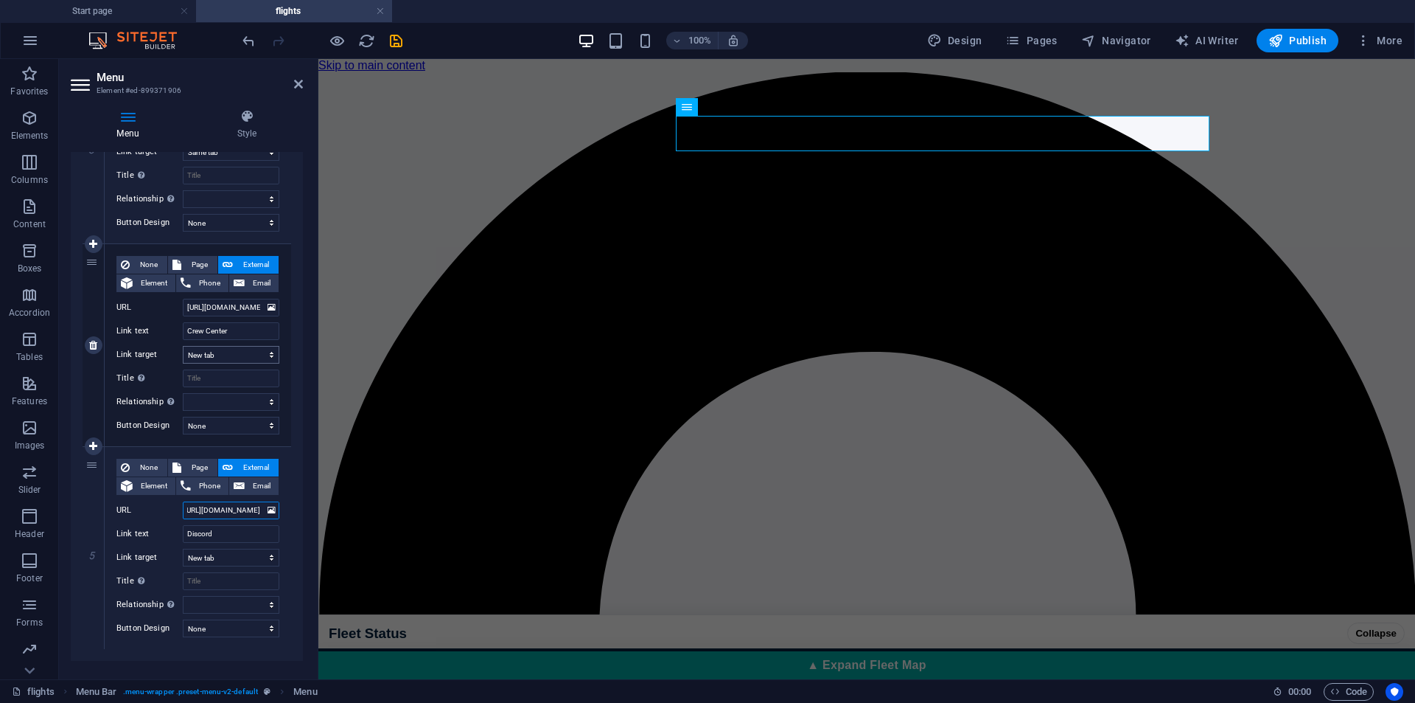
select select
type input "https://discord.gg/JrKCjVgKK9"
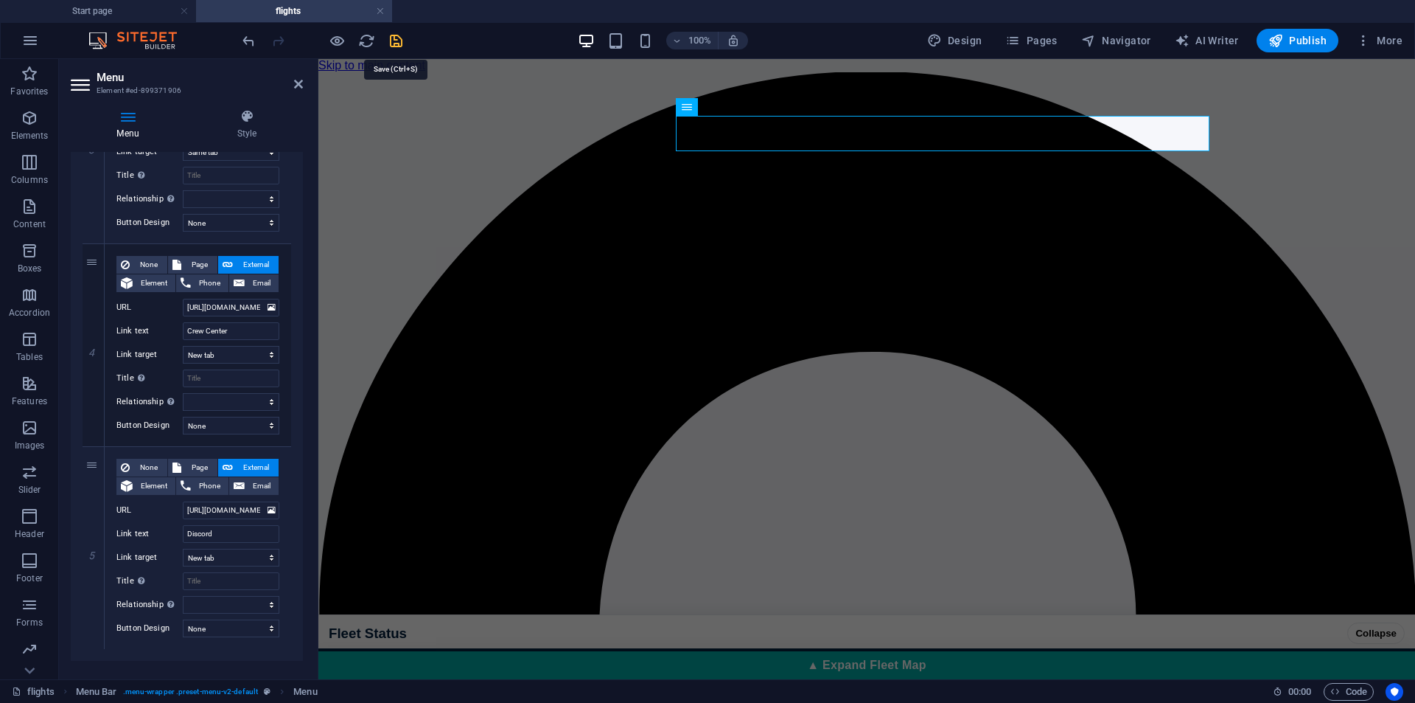
click at [391, 35] on icon "save" at bounding box center [396, 40] width 17 height 17
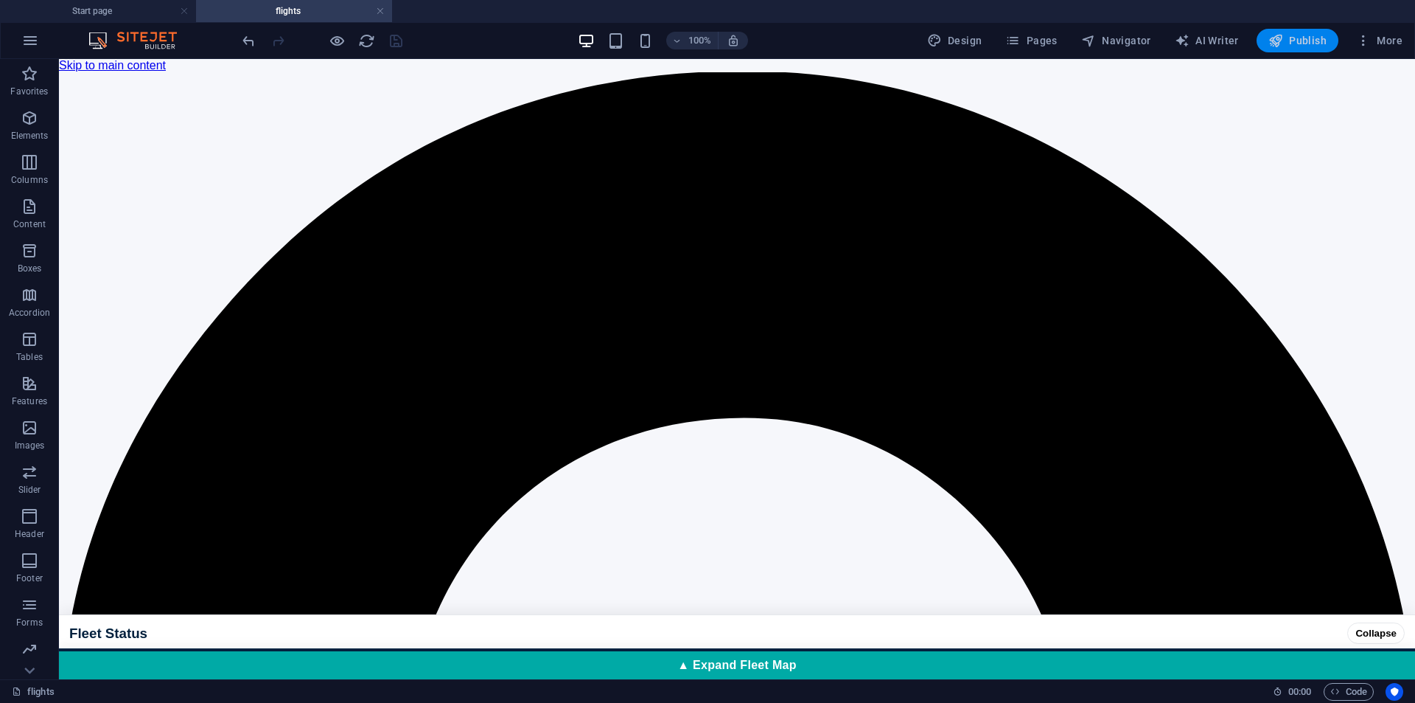
click at [1307, 43] on span "Publish" at bounding box center [1298, 40] width 58 height 15
